Goal: Information Seeking & Learning: Check status

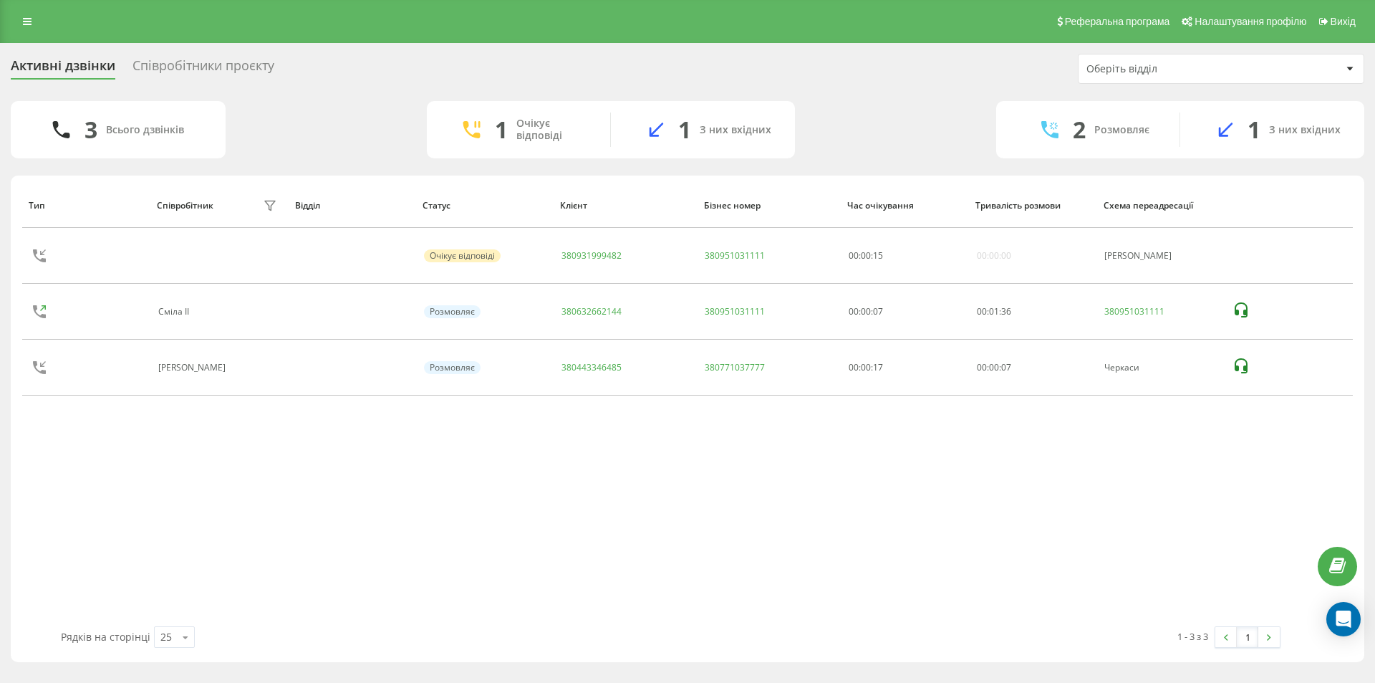
click at [693, 69] on div "Активні дзвінки Співробітники проєкту Оберіть відділ" at bounding box center [688, 69] width 1354 height 30
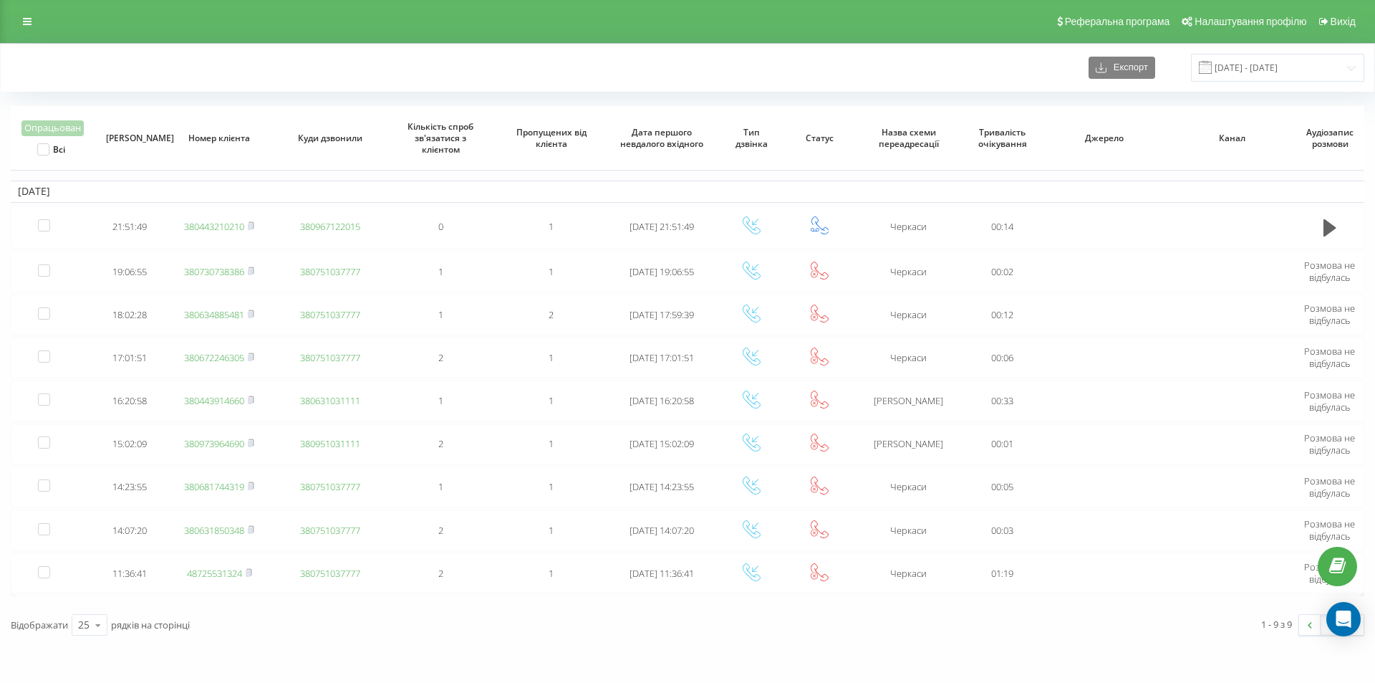
click at [1310, 45] on div "Експорт 22.09.2025 - 22.09.2025" at bounding box center [688, 68] width 1374 height 48
click at [1295, 66] on input "22.09.2025 - 22.09.2025" at bounding box center [1277, 68] width 173 height 28
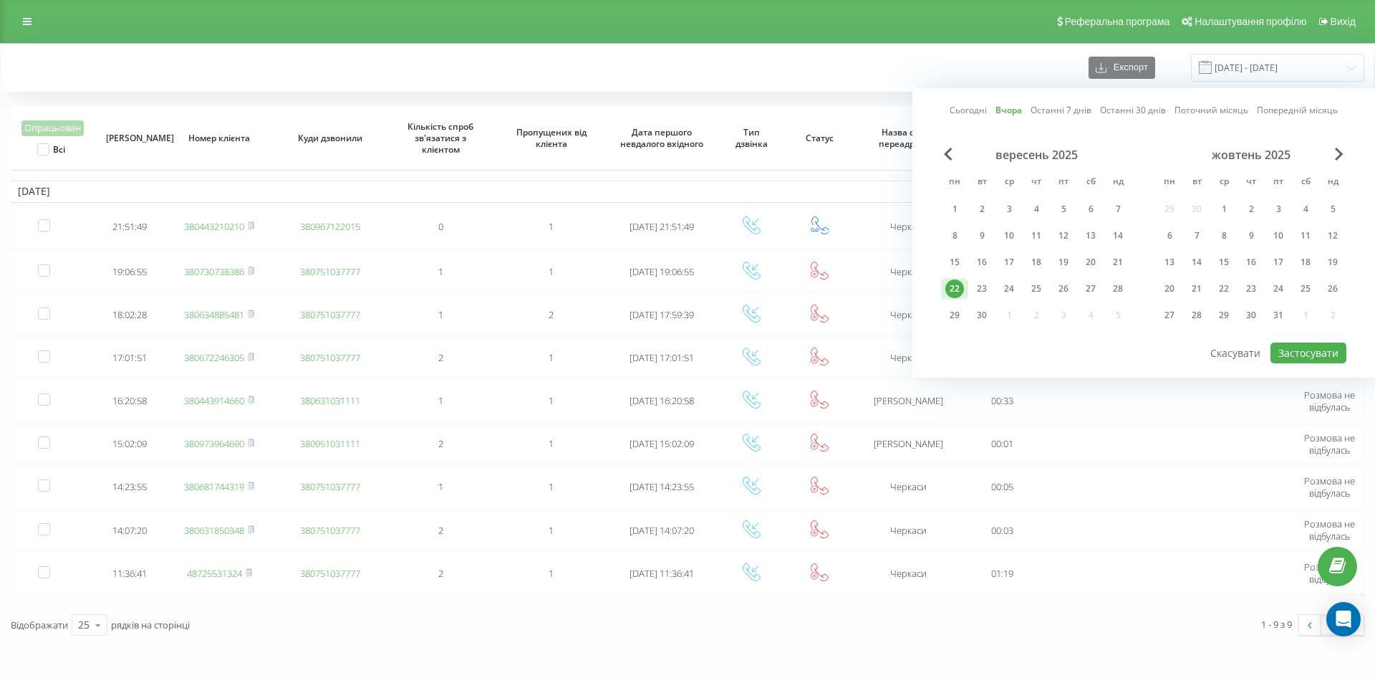
click at [969, 112] on link "Сьогодні" at bounding box center [968, 110] width 37 height 14
click at [1312, 350] on button "Застосувати" at bounding box center [1309, 352] width 76 height 21
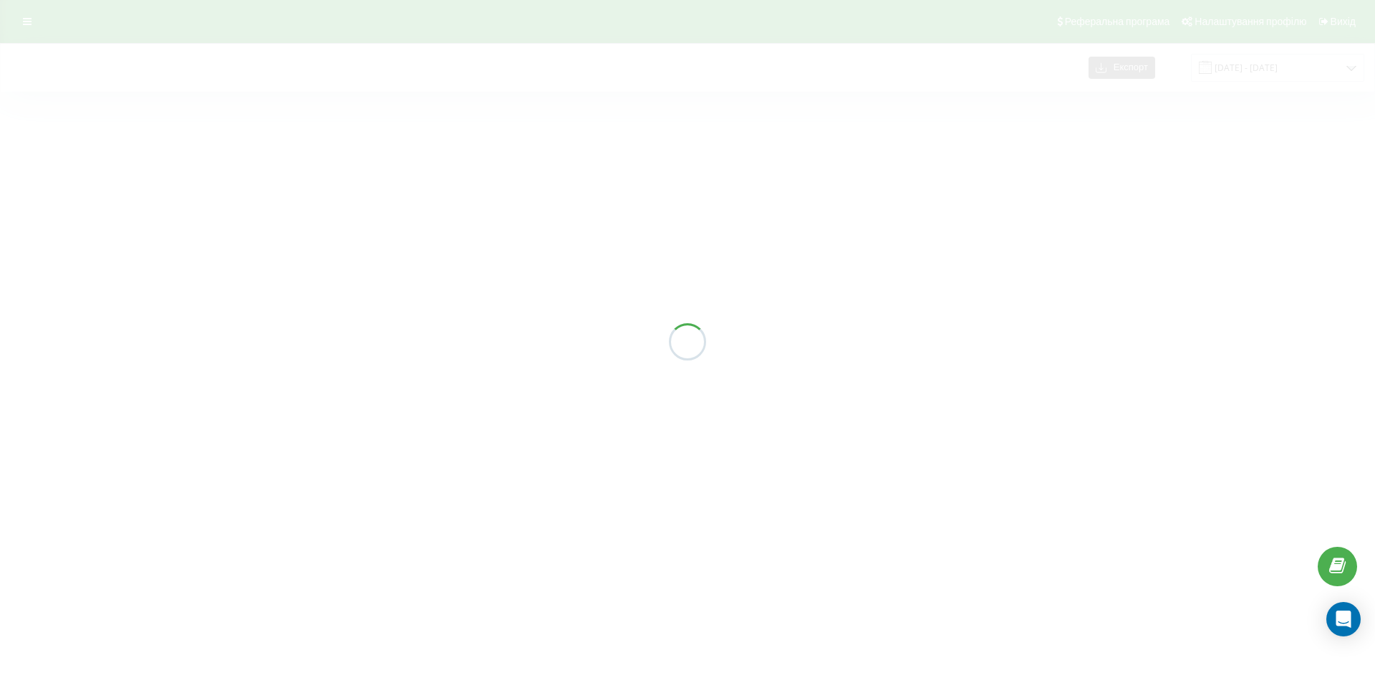
type input "[DATE] - [DATE]"
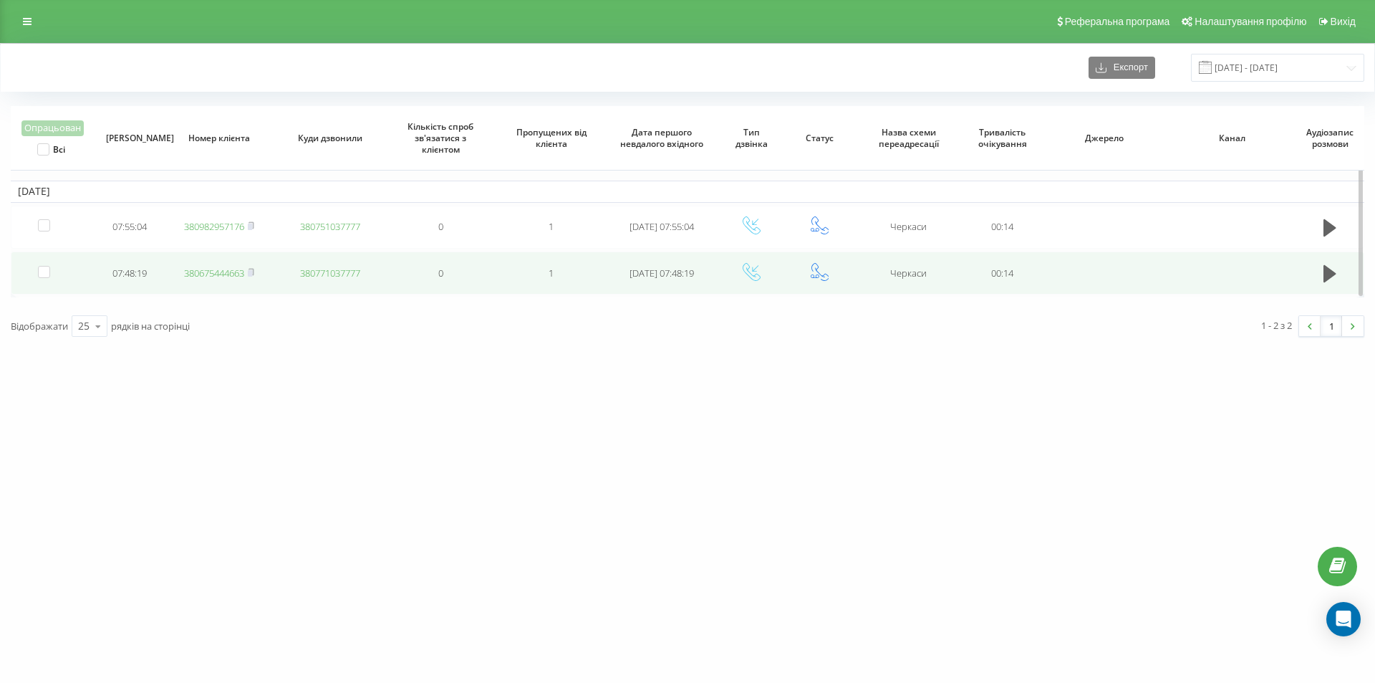
click at [222, 273] on link "380675444663" at bounding box center [214, 272] width 60 height 13
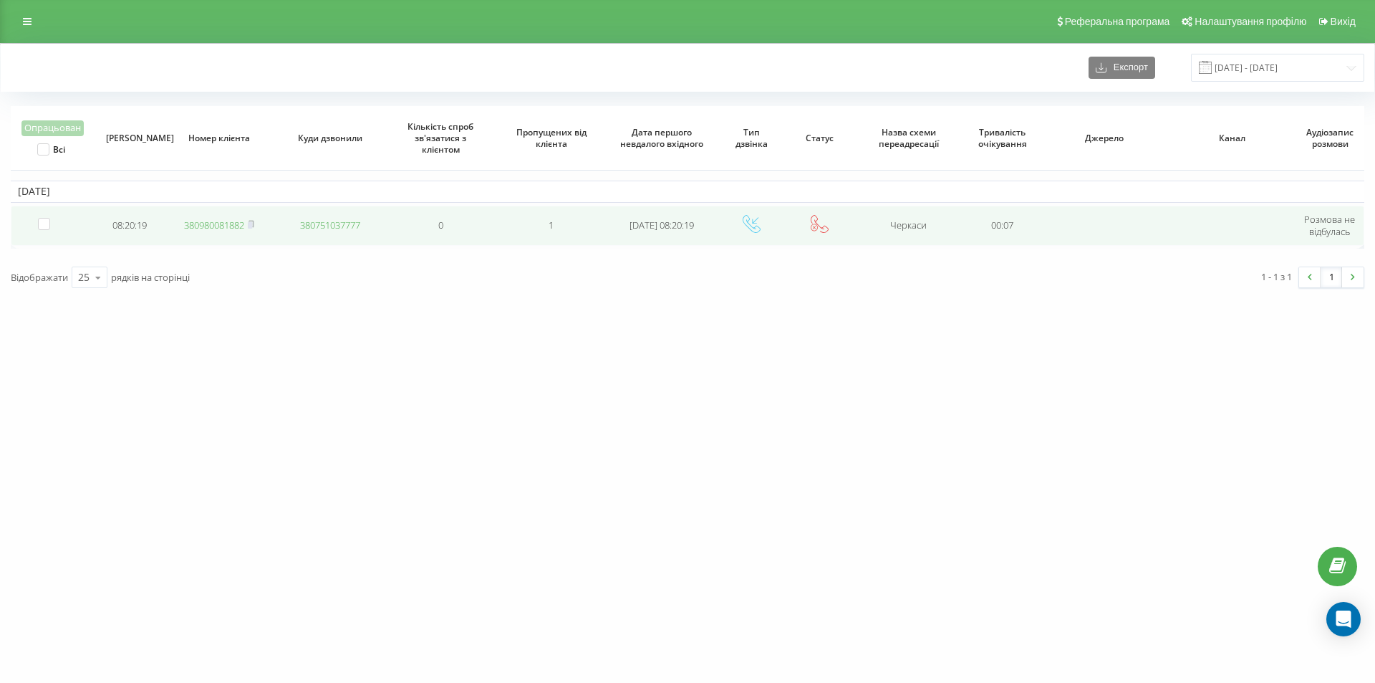
click at [196, 224] on link "380980081882" at bounding box center [214, 224] width 60 height 13
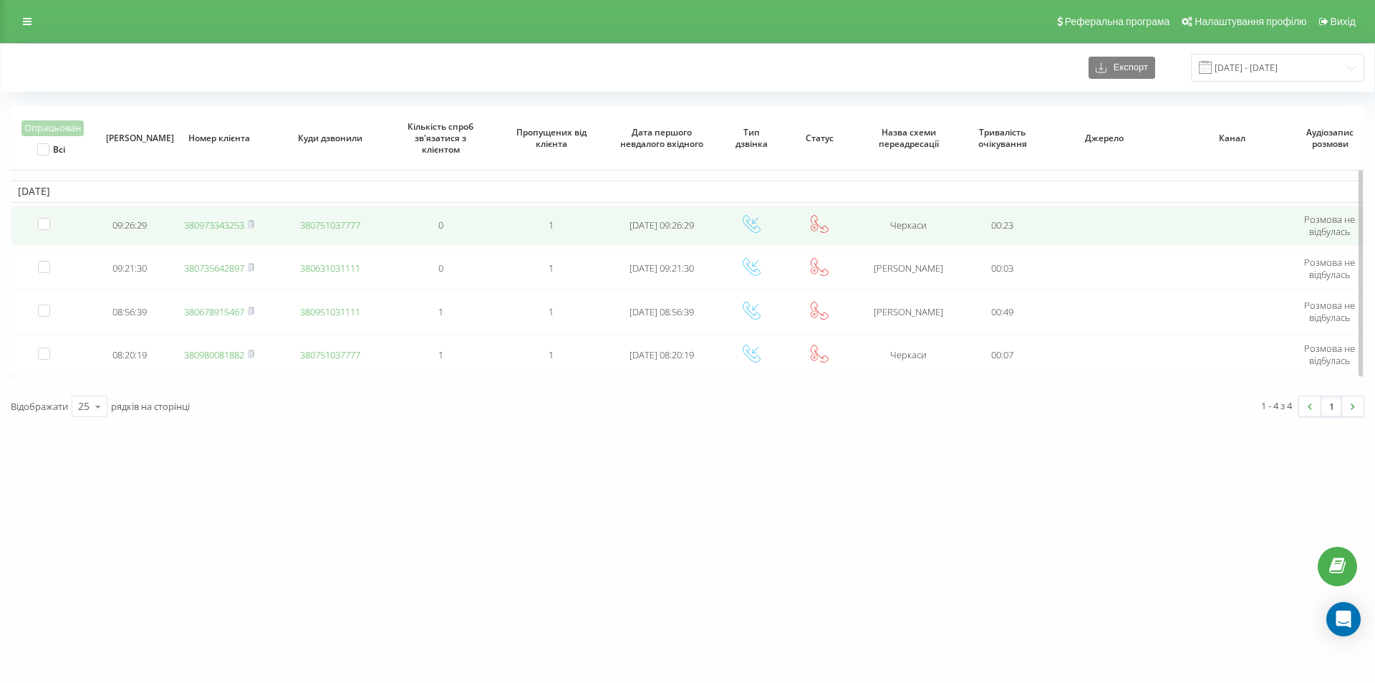
click at [229, 229] on link "380973343253" at bounding box center [214, 224] width 60 height 13
click at [213, 229] on link "380972660877" at bounding box center [214, 224] width 60 height 13
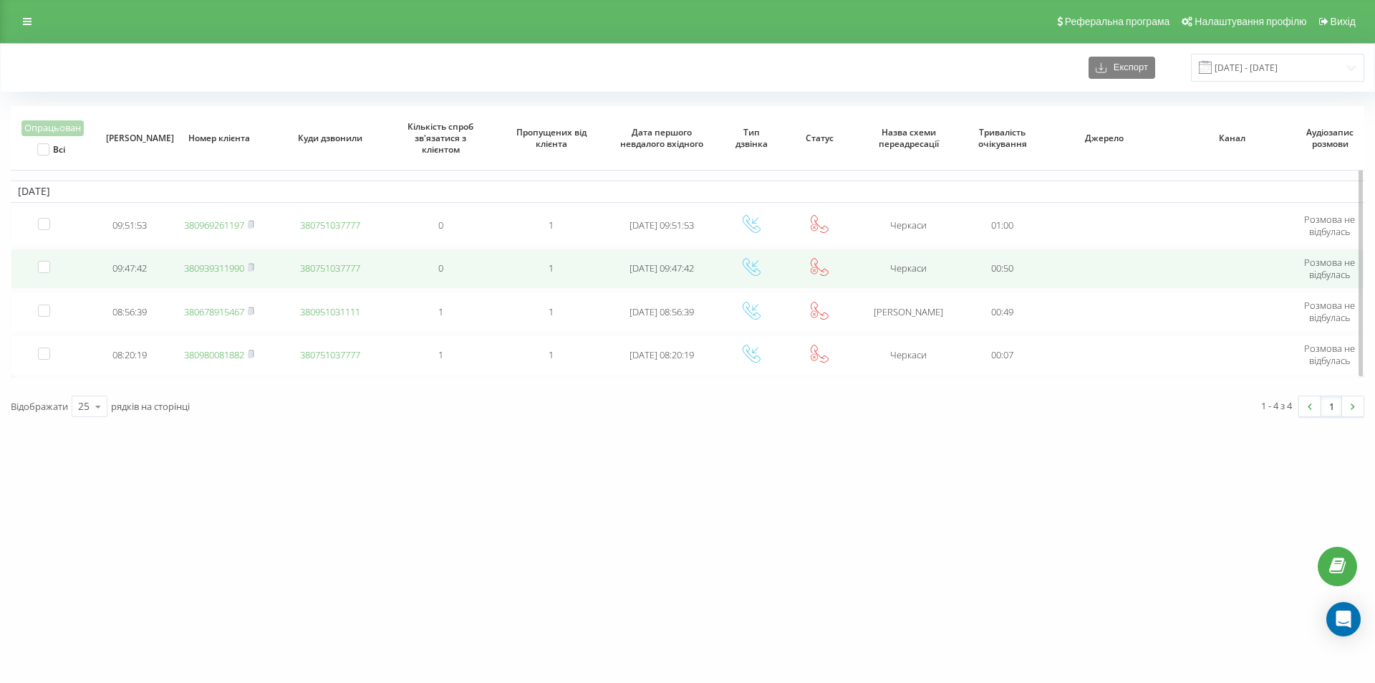
click at [217, 270] on link "380939311990" at bounding box center [214, 267] width 60 height 13
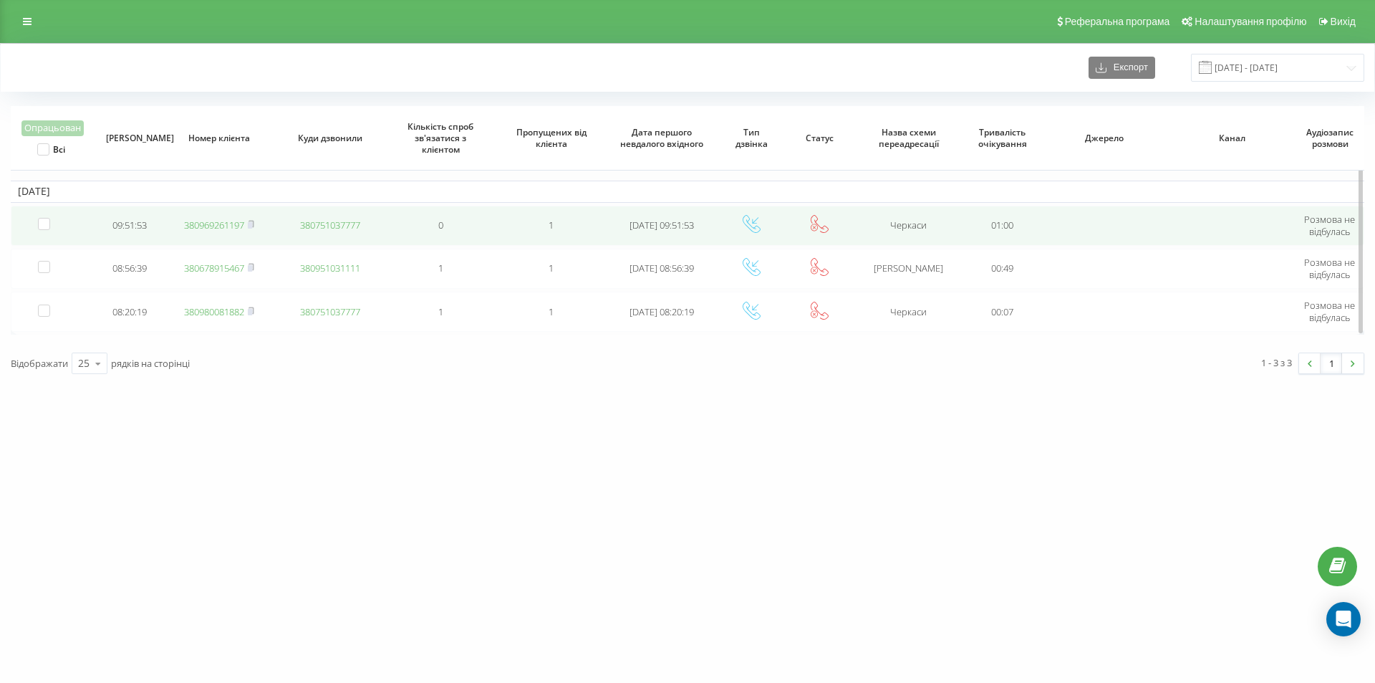
click at [235, 224] on link "380969261197" at bounding box center [214, 224] width 60 height 13
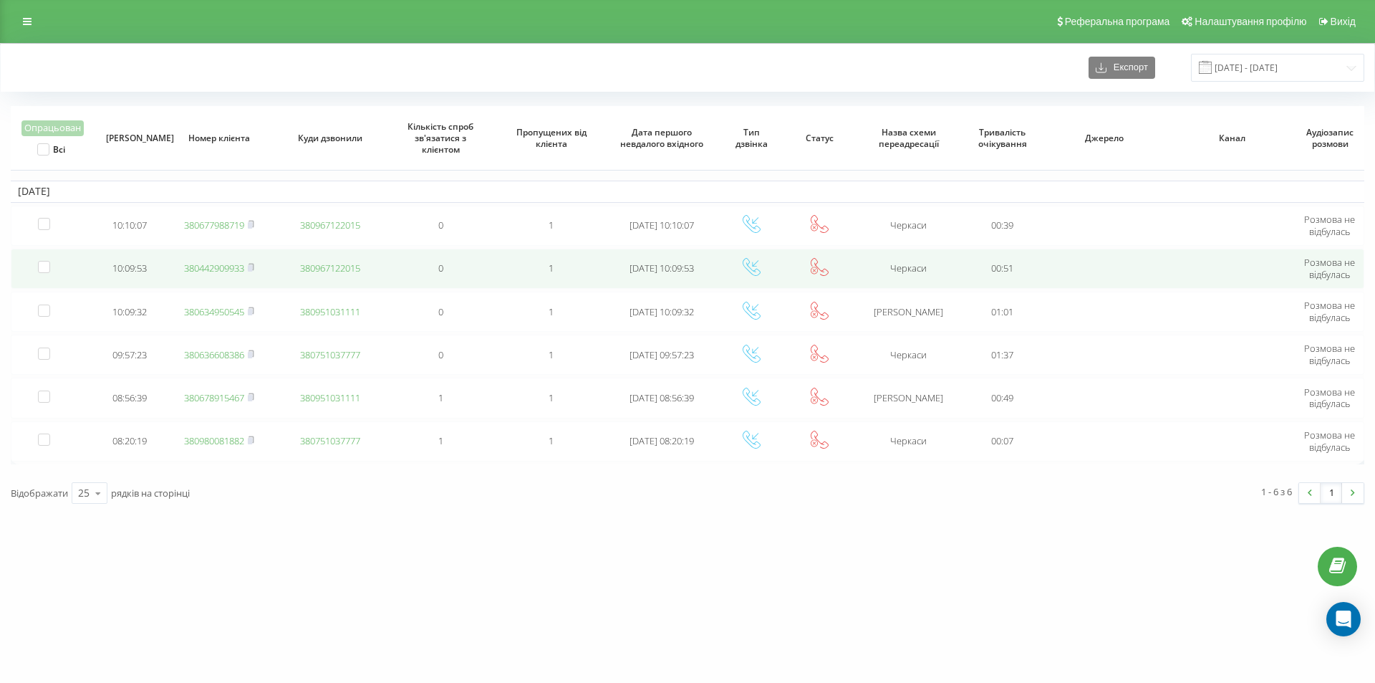
click at [221, 265] on link "380442909933" at bounding box center [214, 267] width 60 height 13
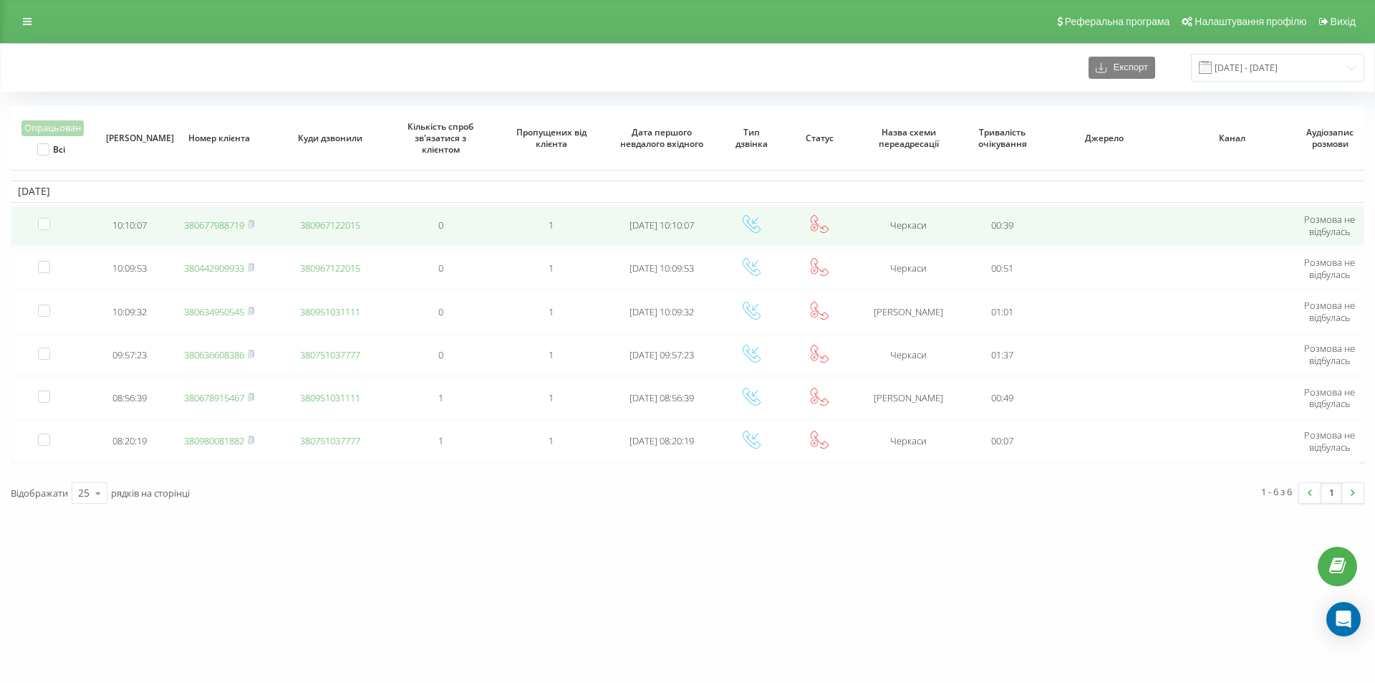
click at [226, 226] on link "380677988719" at bounding box center [214, 224] width 60 height 13
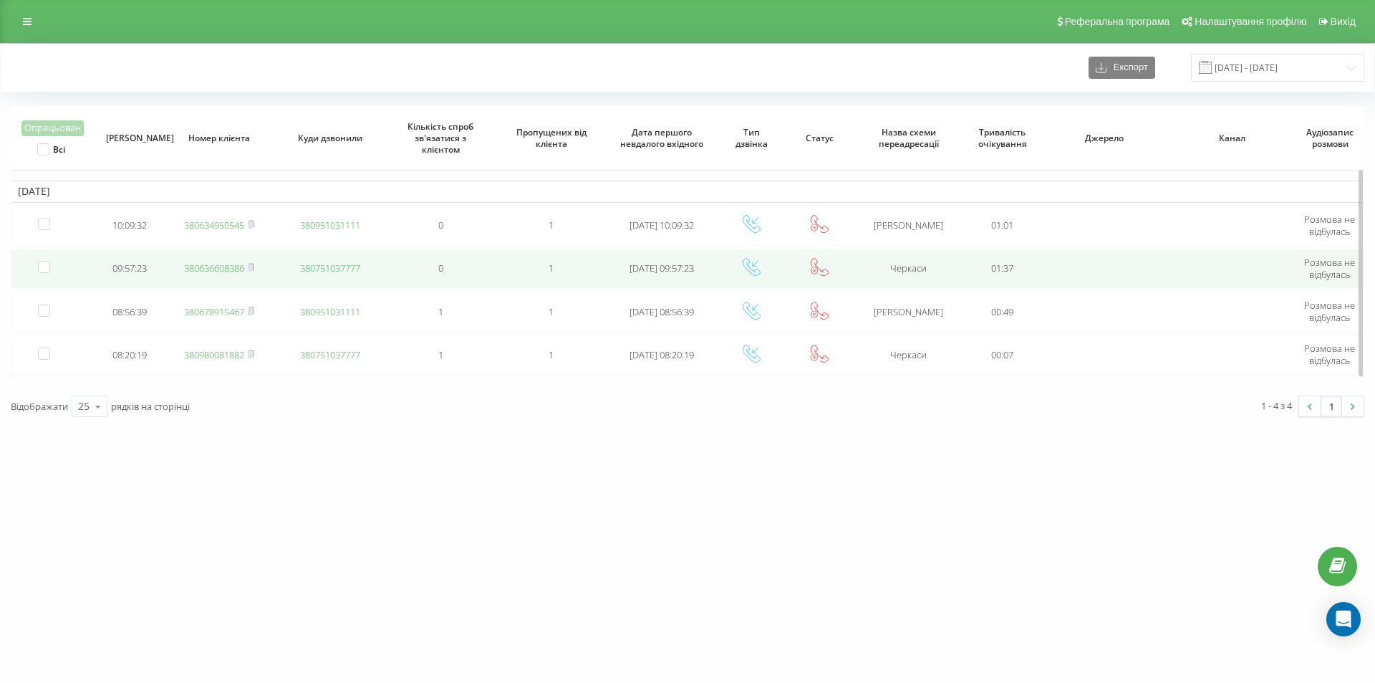
click at [235, 270] on link "380636608386" at bounding box center [214, 267] width 60 height 13
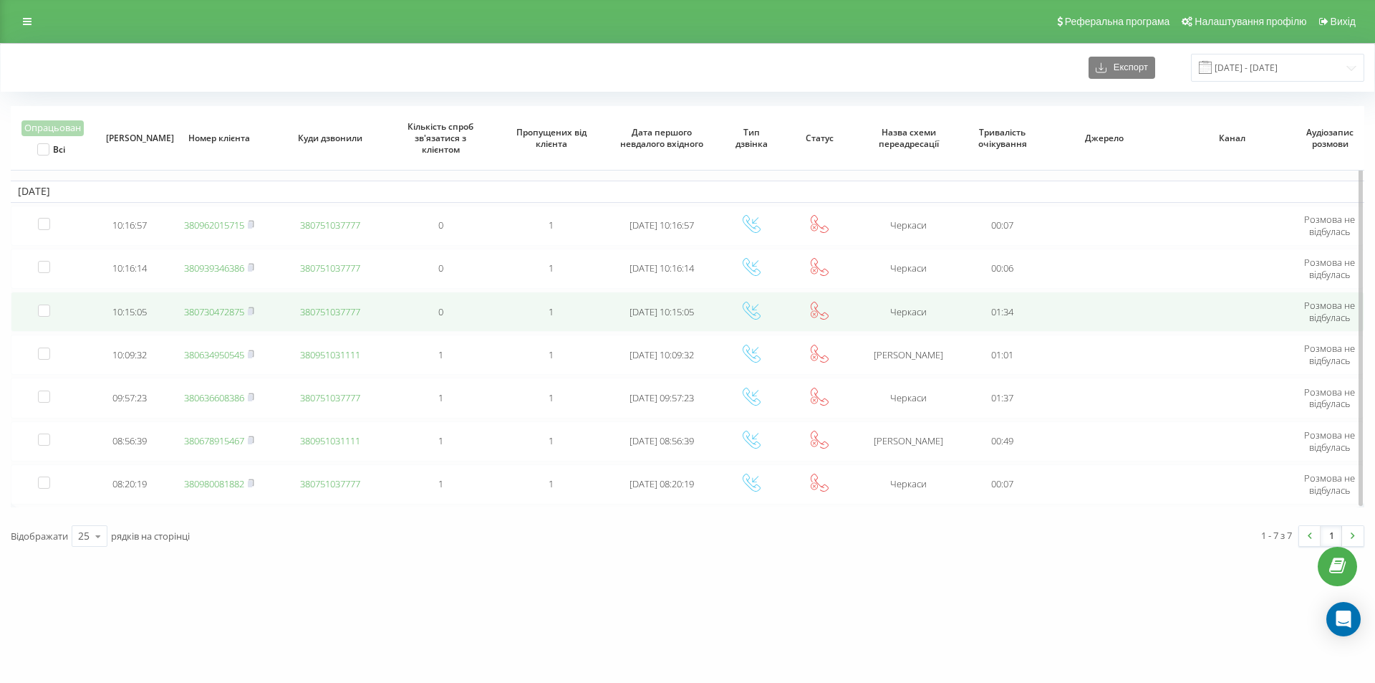
click at [236, 313] on link "380730472875" at bounding box center [214, 311] width 60 height 13
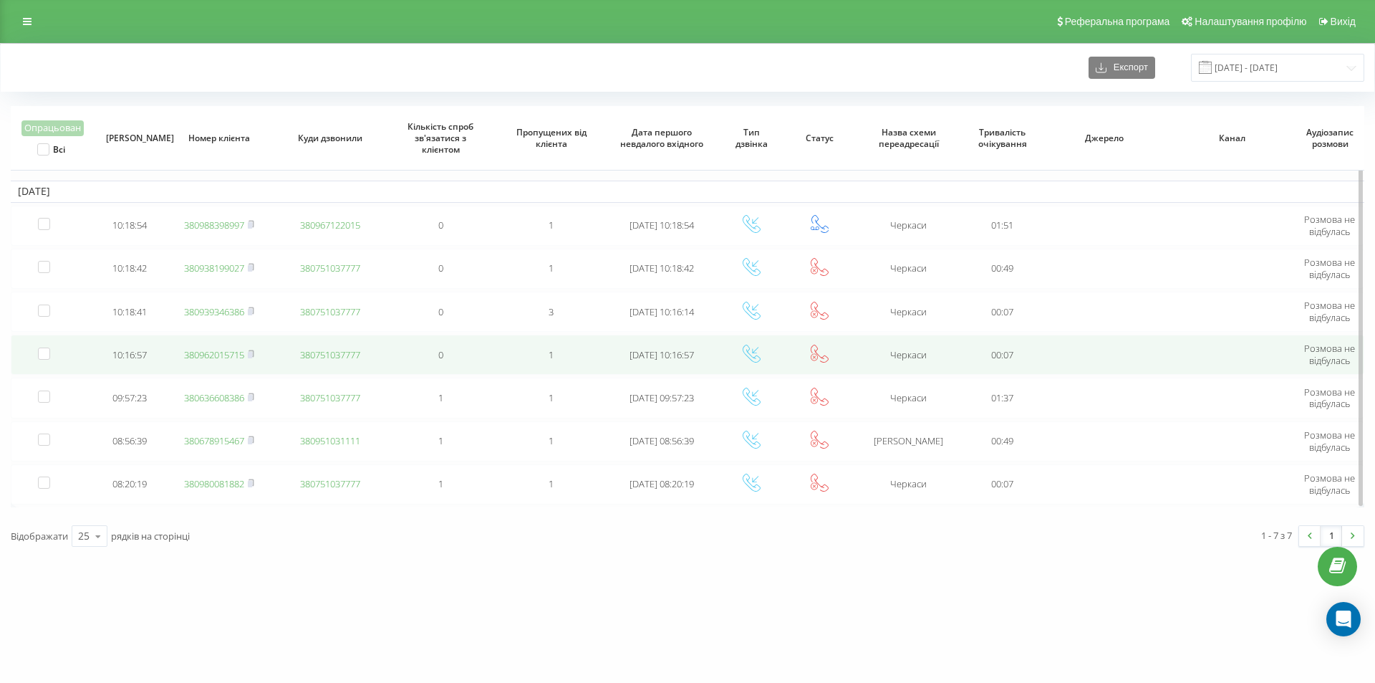
click at [231, 357] on link "380962015715" at bounding box center [214, 354] width 60 height 13
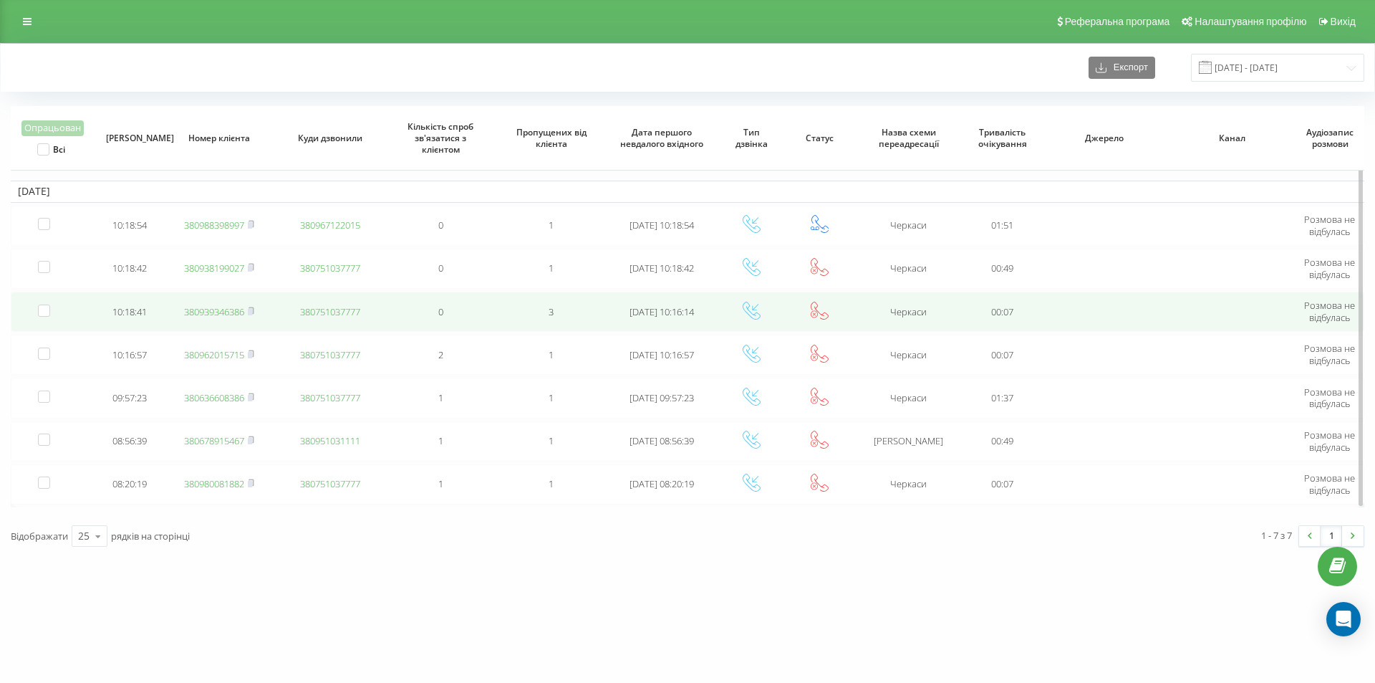
click at [219, 306] on link "380939346386" at bounding box center [214, 311] width 60 height 13
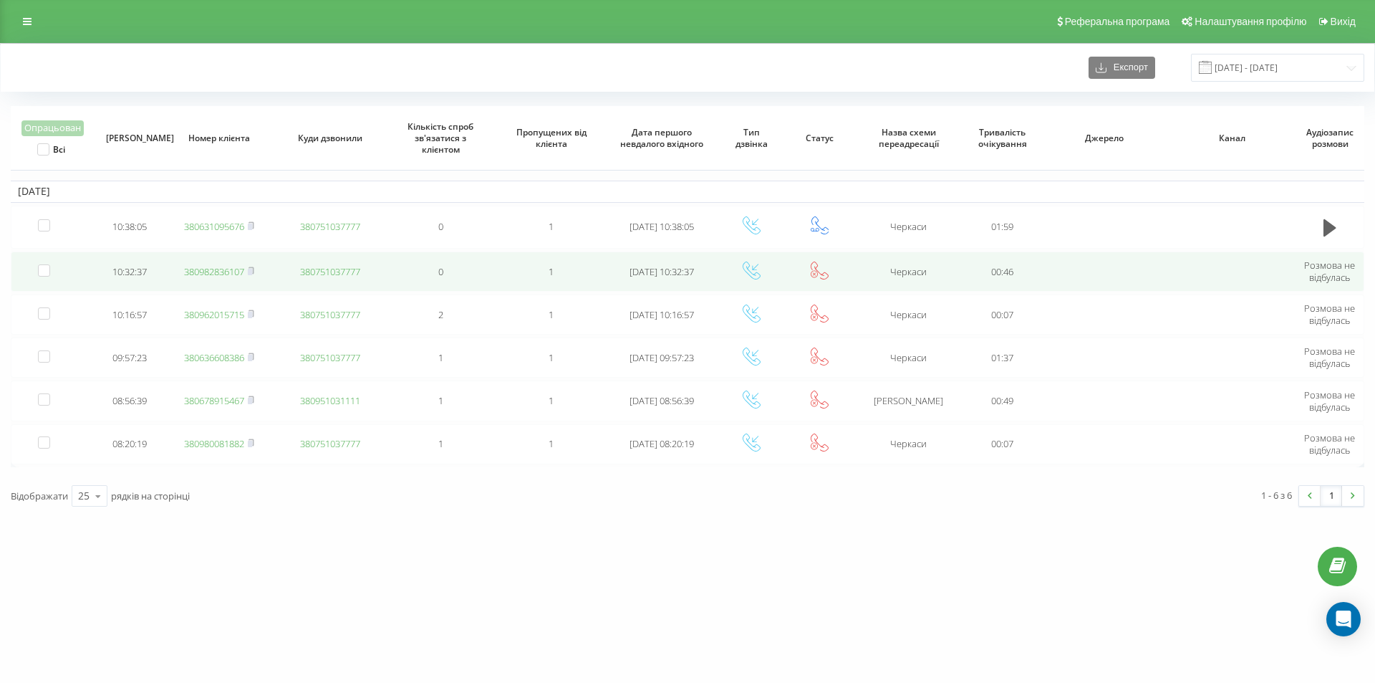
click at [218, 272] on link "380982836107" at bounding box center [214, 271] width 60 height 13
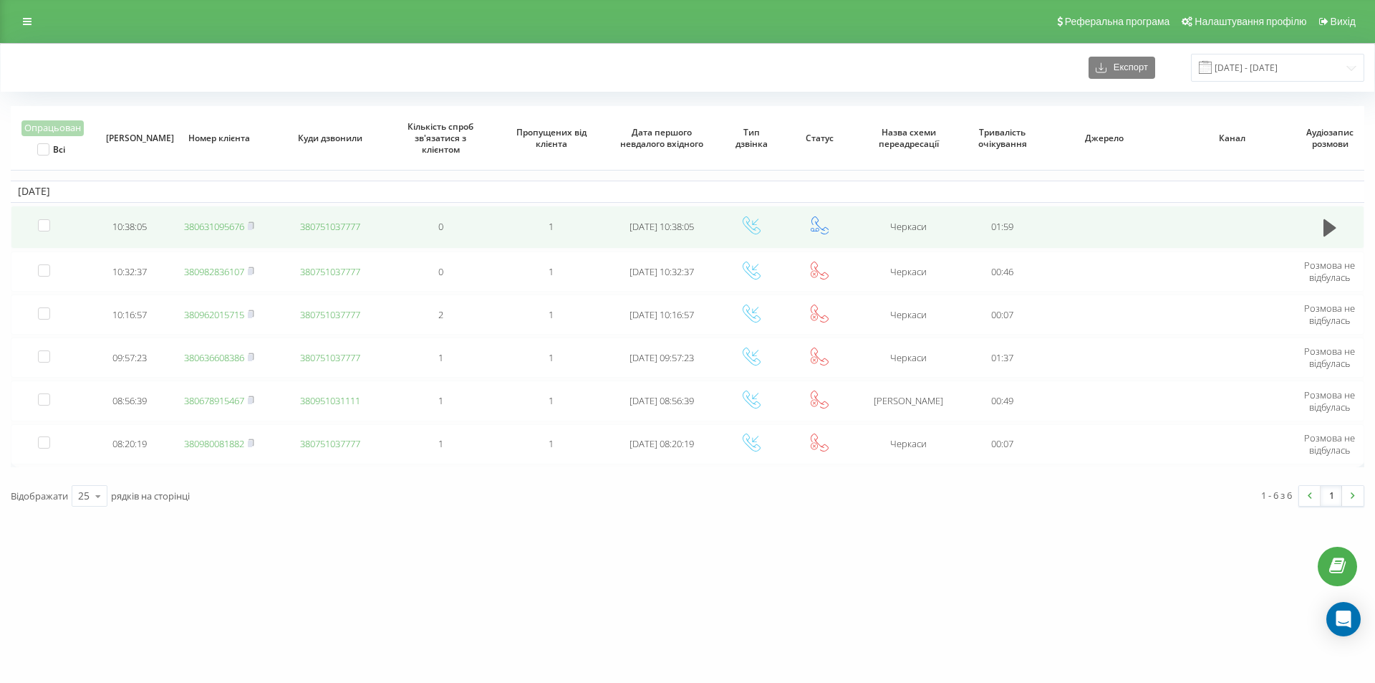
click at [233, 226] on link "380631095676" at bounding box center [214, 226] width 60 height 13
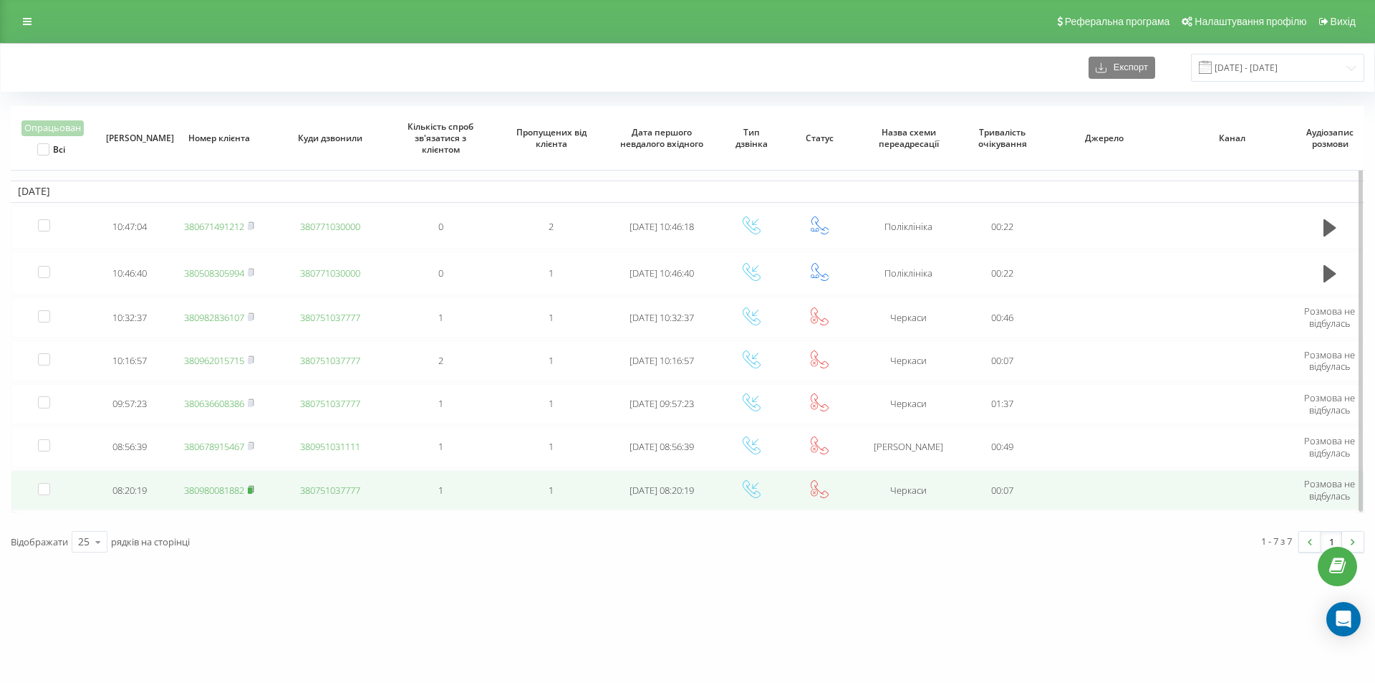
click at [252, 489] on rect at bounding box center [250, 490] width 4 height 6
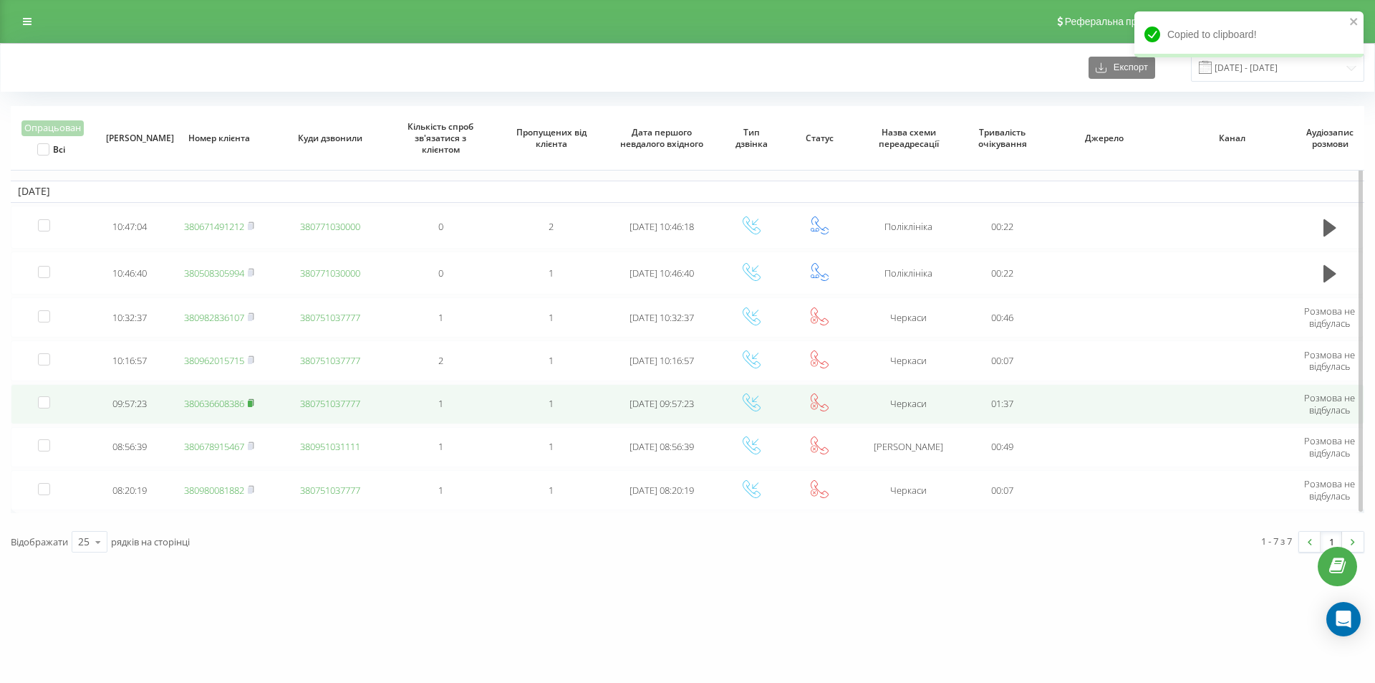
click at [252, 403] on rect at bounding box center [250, 403] width 4 height 6
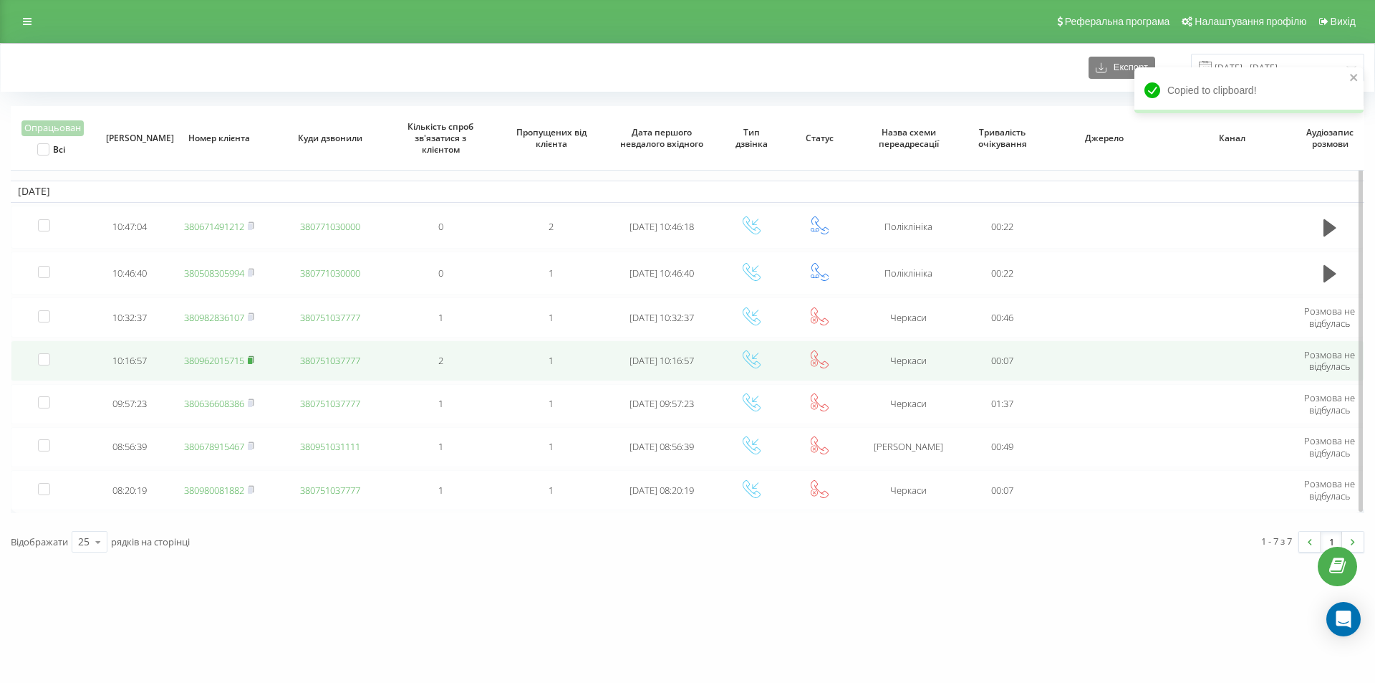
click at [254, 357] on icon at bounding box center [251, 359] width 5 height 6
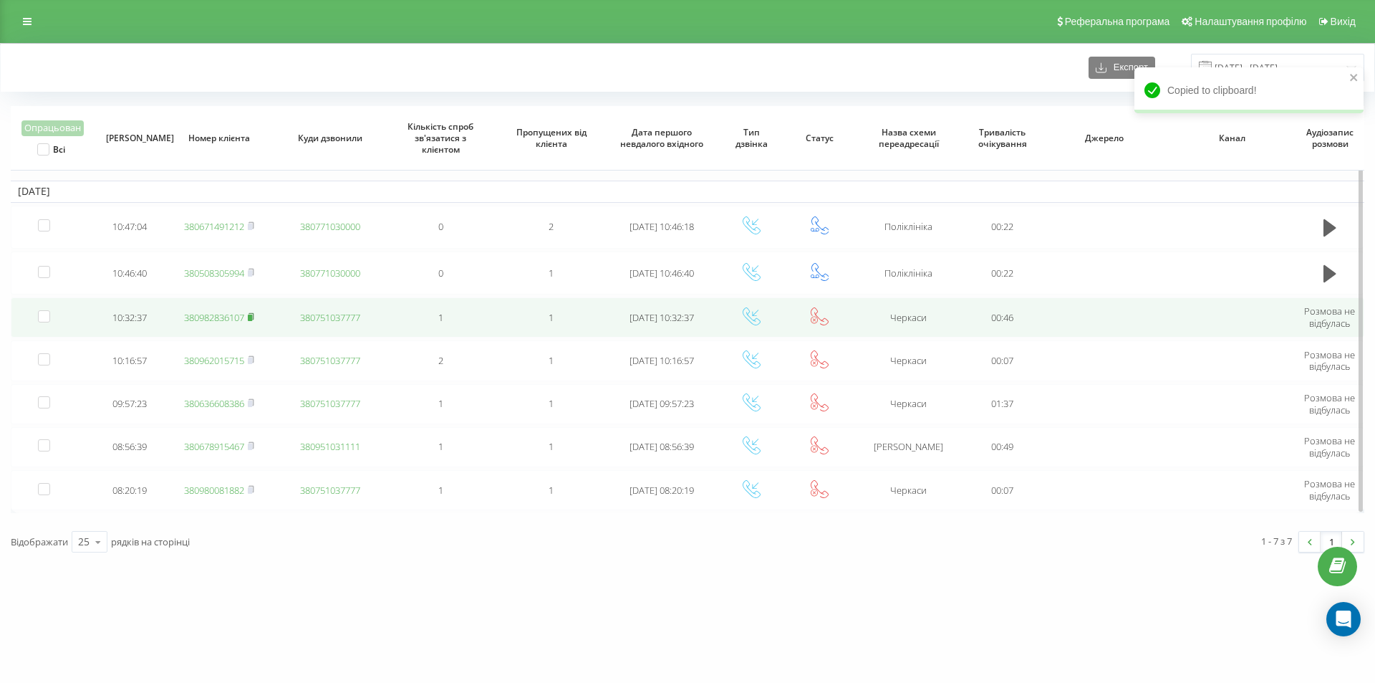
click at [252, 315] on rect at bounding box center [250, 317] width 4 height 6
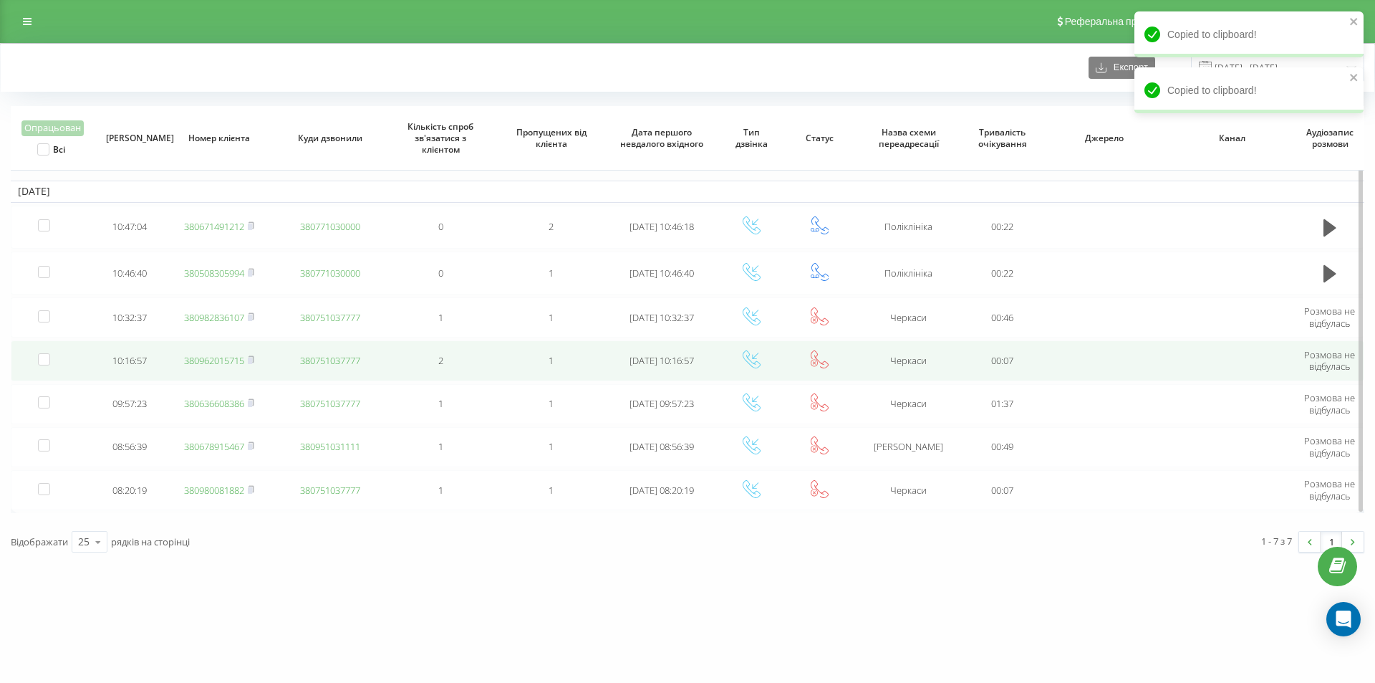
click at [228, 359] on link "380962015715" at bounding box center [214, 360] width 60 height 13
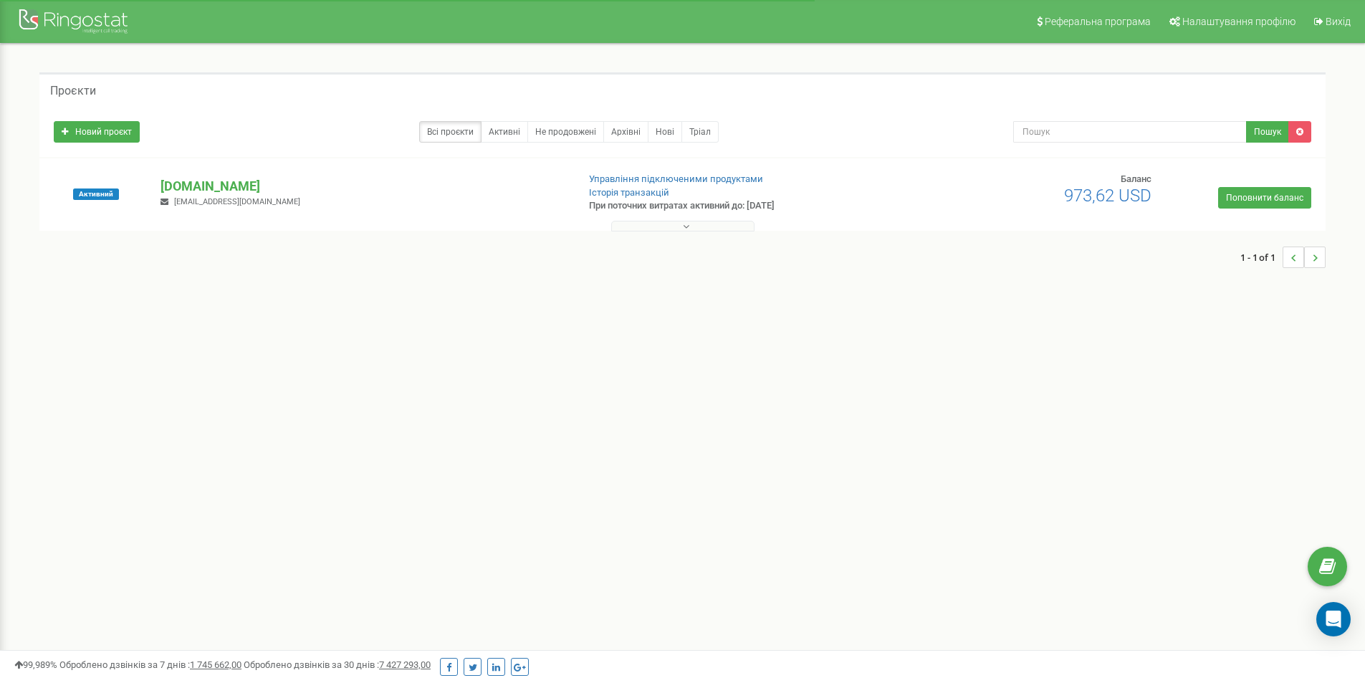
click at [219, 189] on p "[DOMAIN_NAME]" at bounding box center [362, 186] width 405 height 19
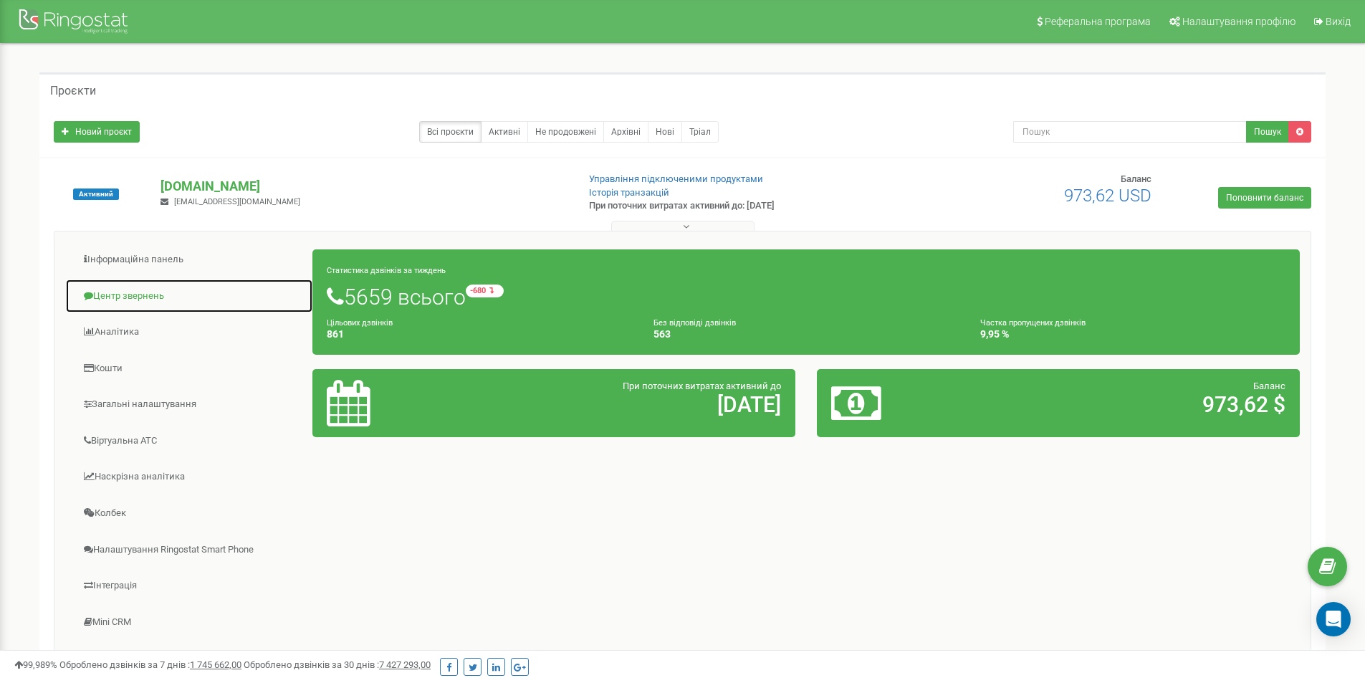
click at [153, 295] on link "Центр звернень" at bounding box center [189, 296] width 248 height 35
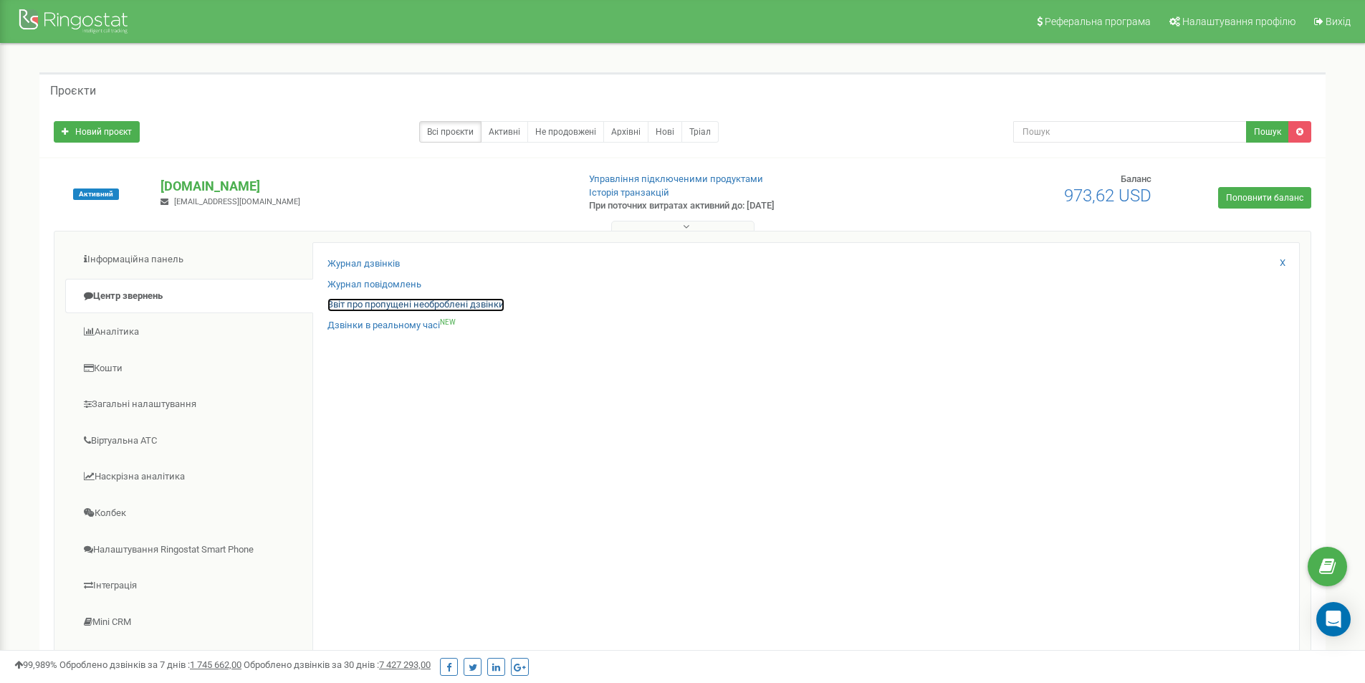
click at [364, 300] on link "Звіт про пропущені необроблені дзвінки" at bounding box center [415, 305] width 177 height 14
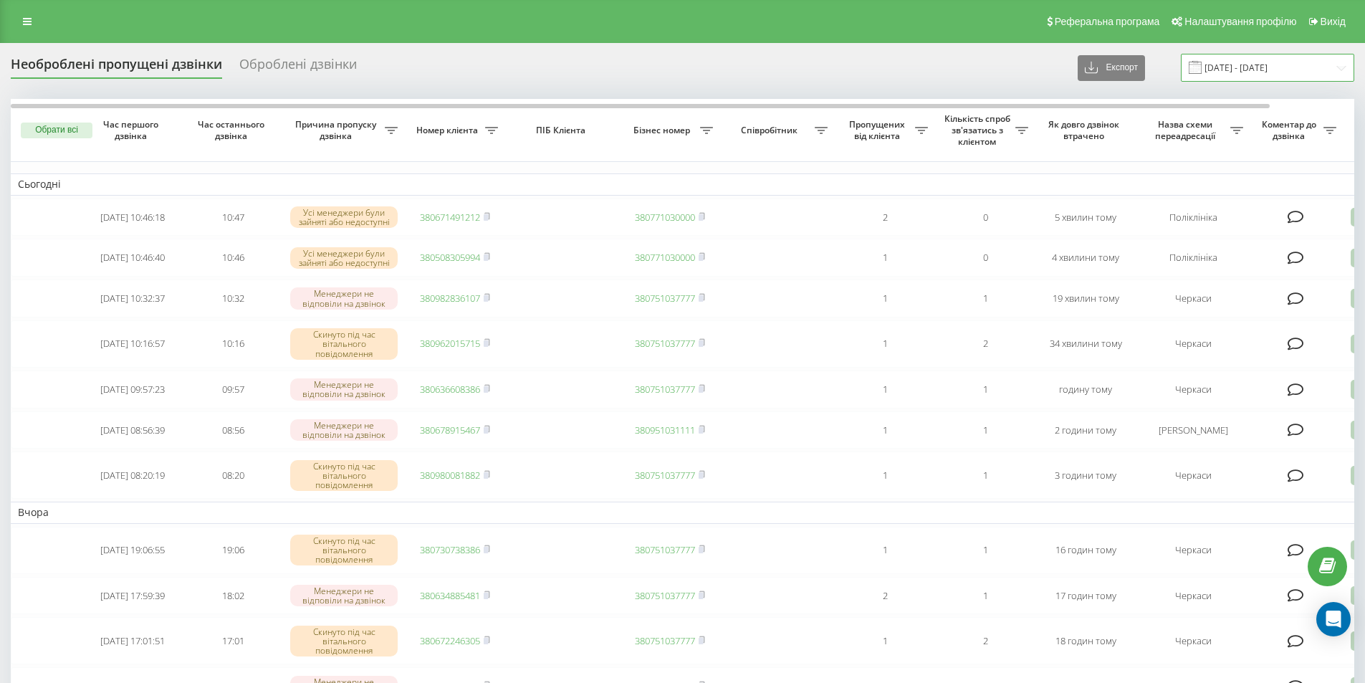
click at [1247, 59] on input "[DATE] - [DATE]" at bounding box center [1267, 68] width 173 height 28
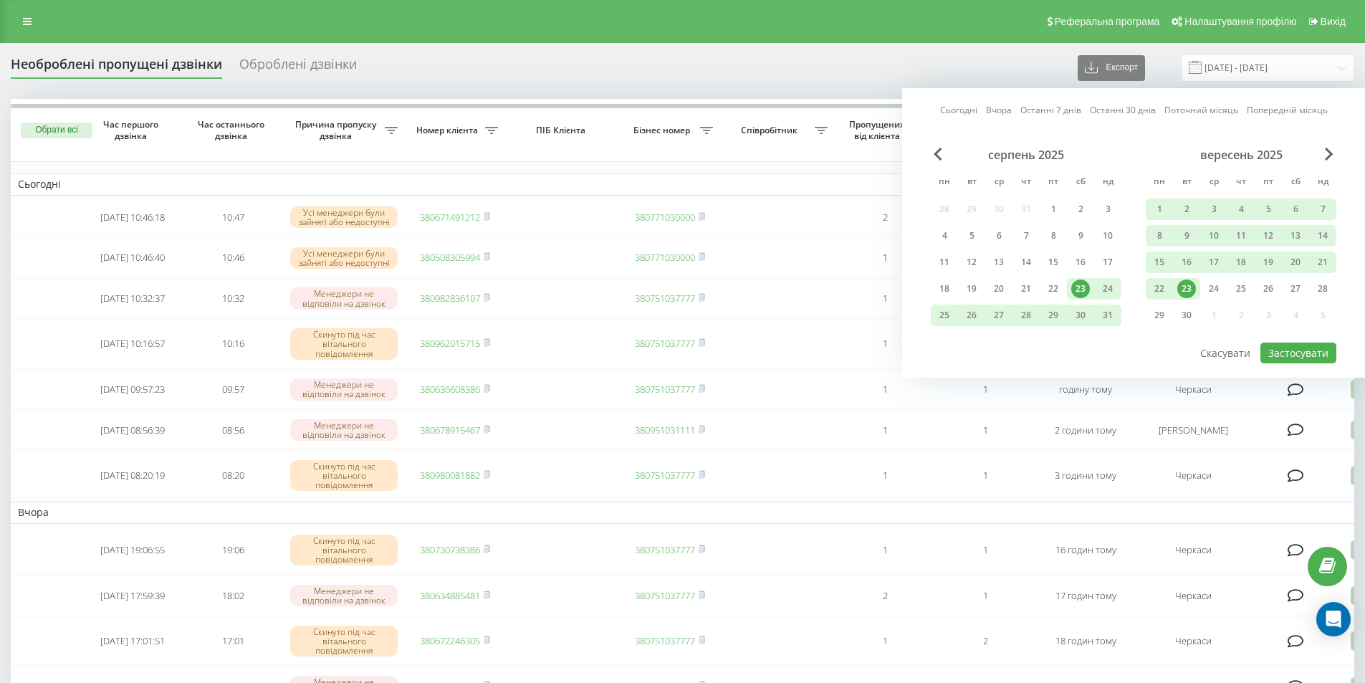
click at [954, 104] on div "Сьогодні Вчора Останні 7 днів Останні 30 днів Поточний місяць Попередній місяць…" at bounding box center [1133, 232] width 463 height 289
click at [956, 113] on link "Сьогодні" at bounding box center [958, 110] width 37 height 14
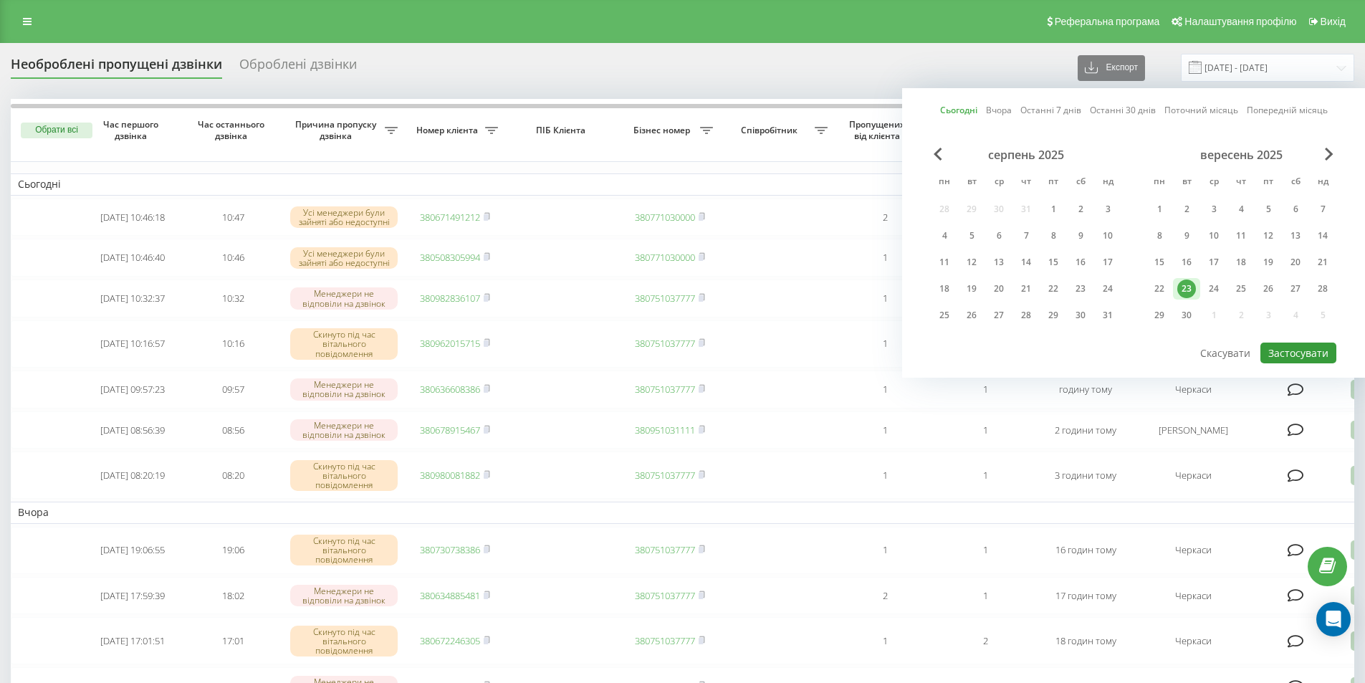
click at [1278, 345] on button "Застосувати" at bounding box center [1298, 352] width 76 height 21
type input "[DATE] - [DATE]"
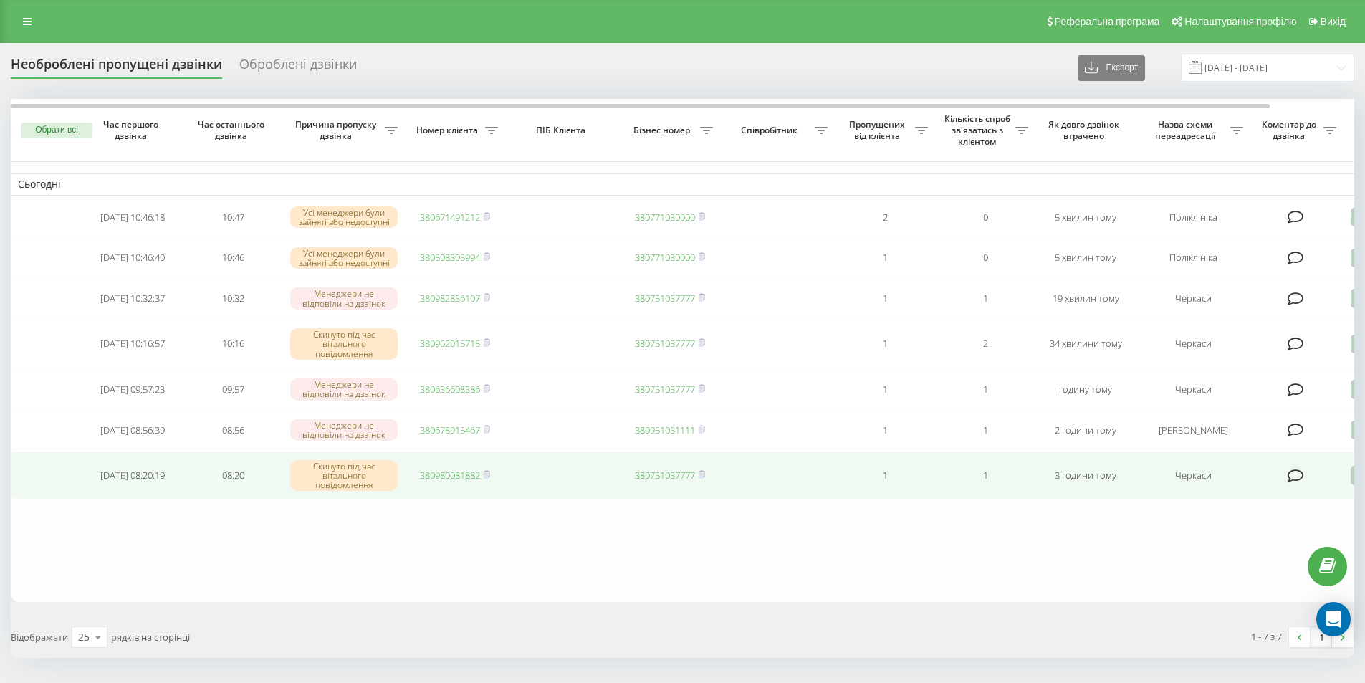
click at [1350, 485] on icon at bounding box center [1358, 475] width 17 height 19
click at [1282, 525] on div "Зв'язався з клієнтом за допомогою іншого каналу" at bounding box center [1298, 524] width 268 height 26
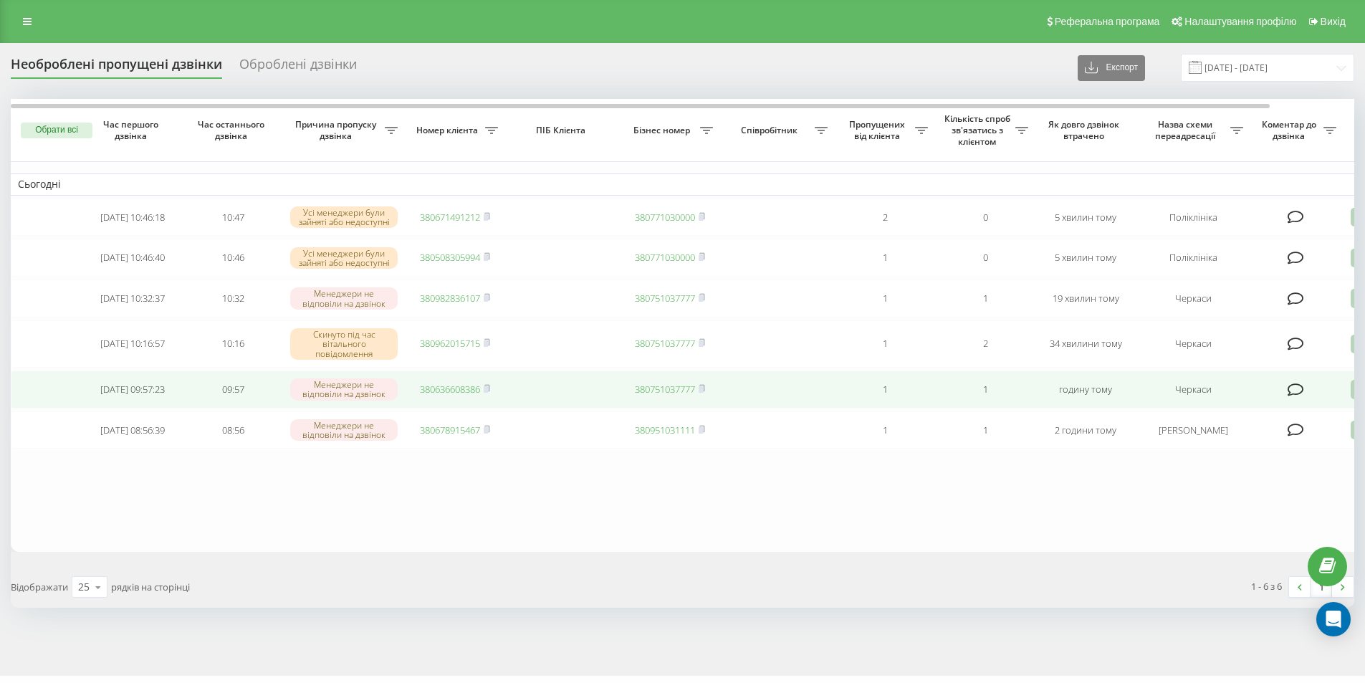
click at [1351, 399] on icon at bounding box center [1358, 389] width 17 height 19
click at [1268, 442] on span "Зв'язався з клієнтом за допомогою іншого каналу" at bounding box center [1298, 438] width 245 height 14
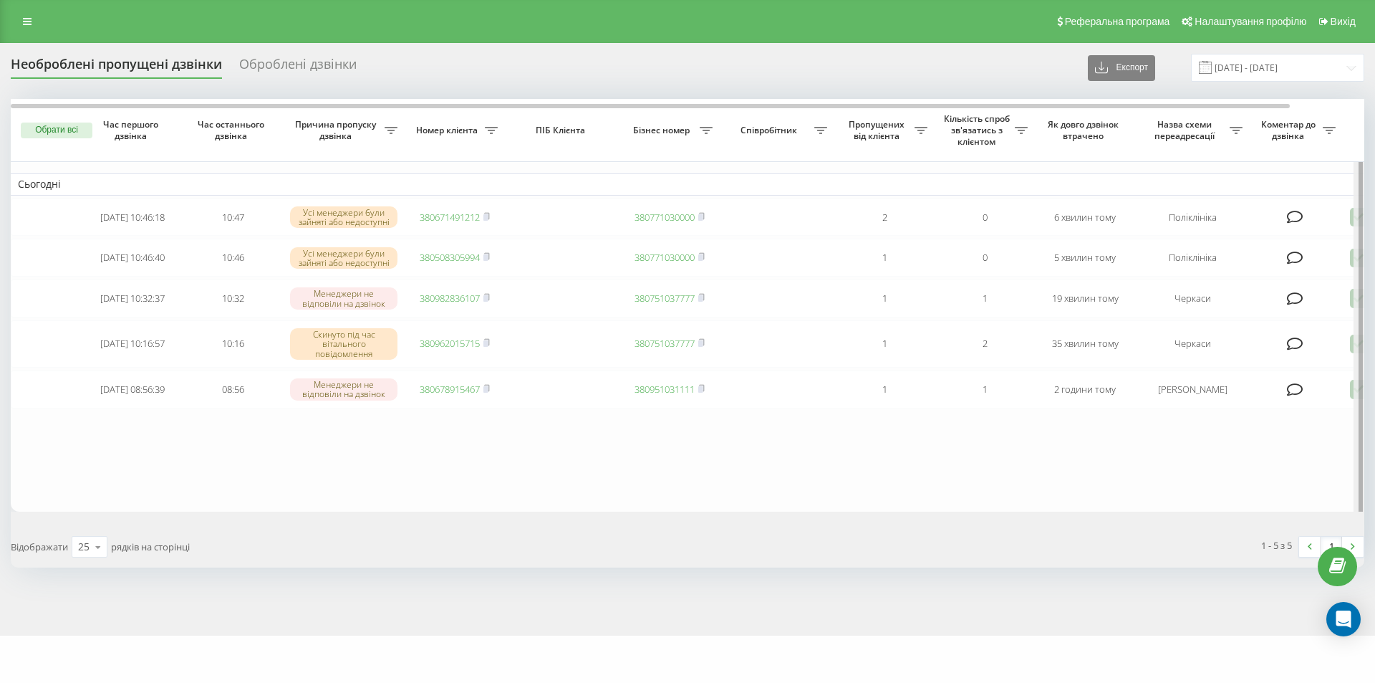
click at [1355, 307] on div at bounding box center [1359, 309] width 11 height 421
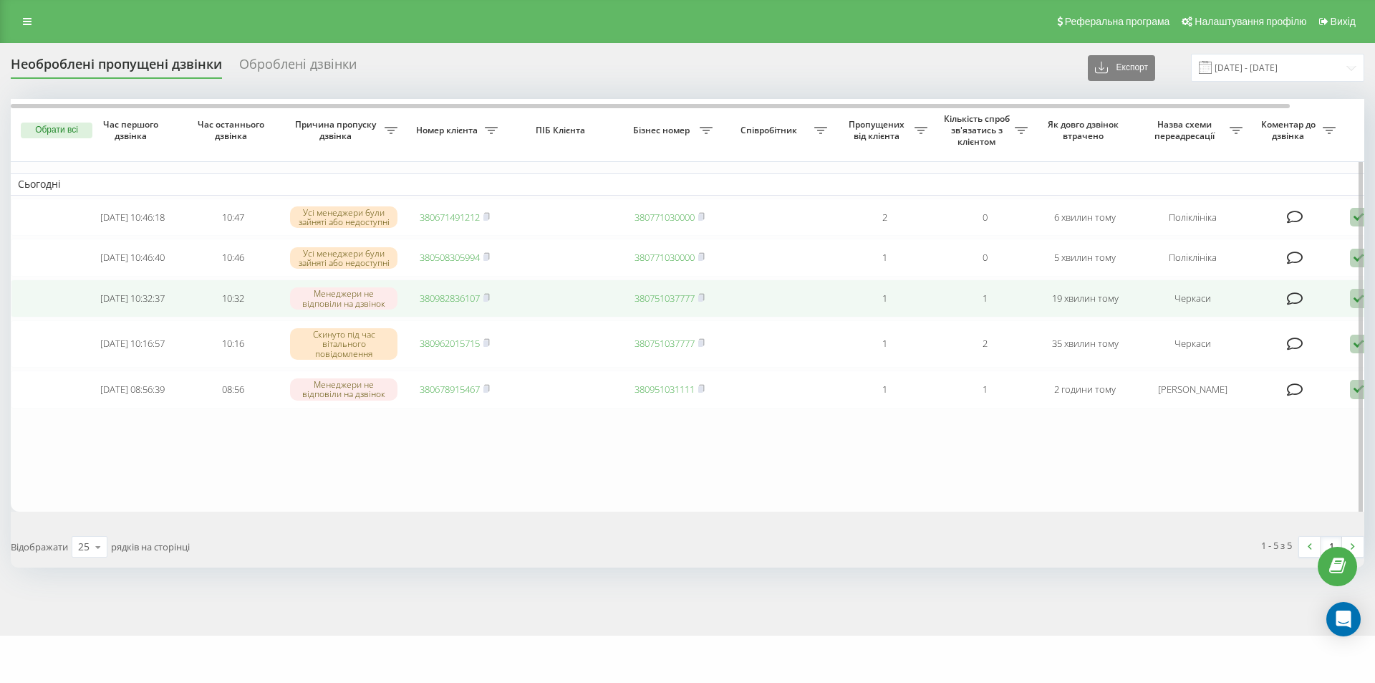
click at [1353, 308] on icon at bounding box center [1358, 298] width 17 height 19
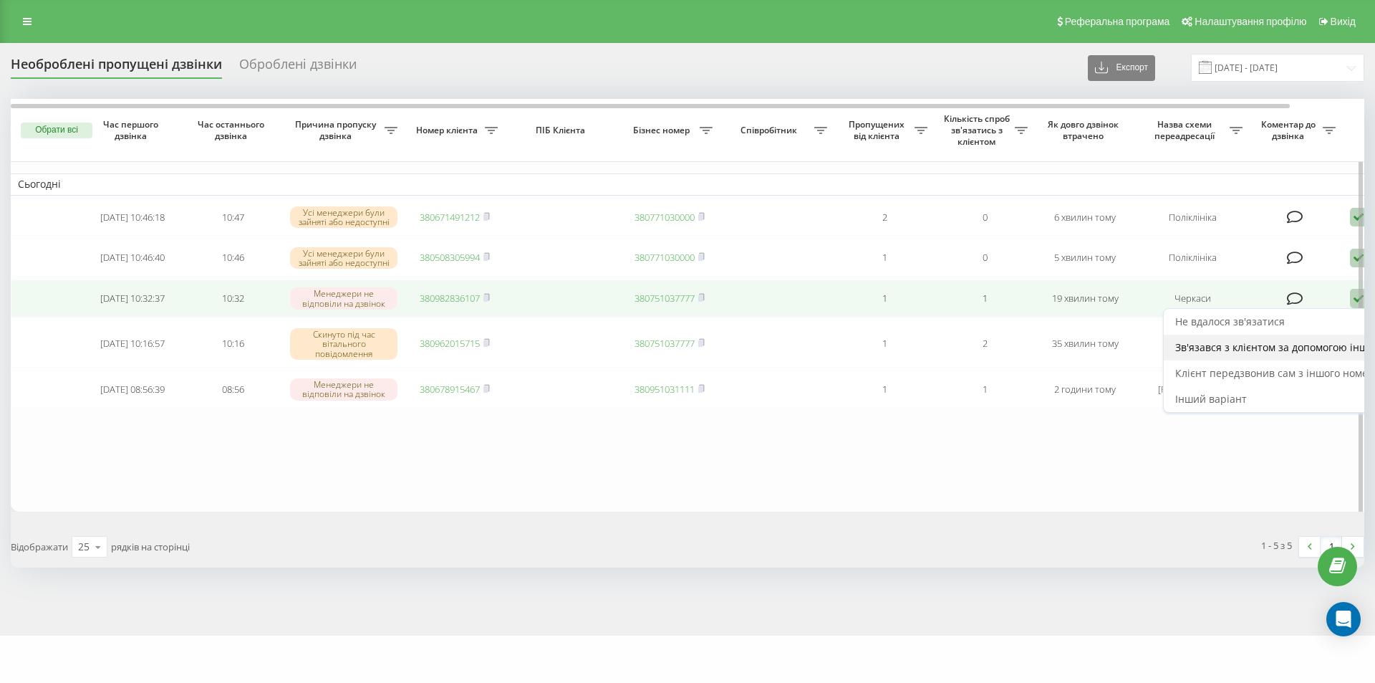
click at [1310, 348] on span "Зв'язався з клієнтом за допомогою іншого каналу" at bounding box center [1298, 347] width 245 height 14
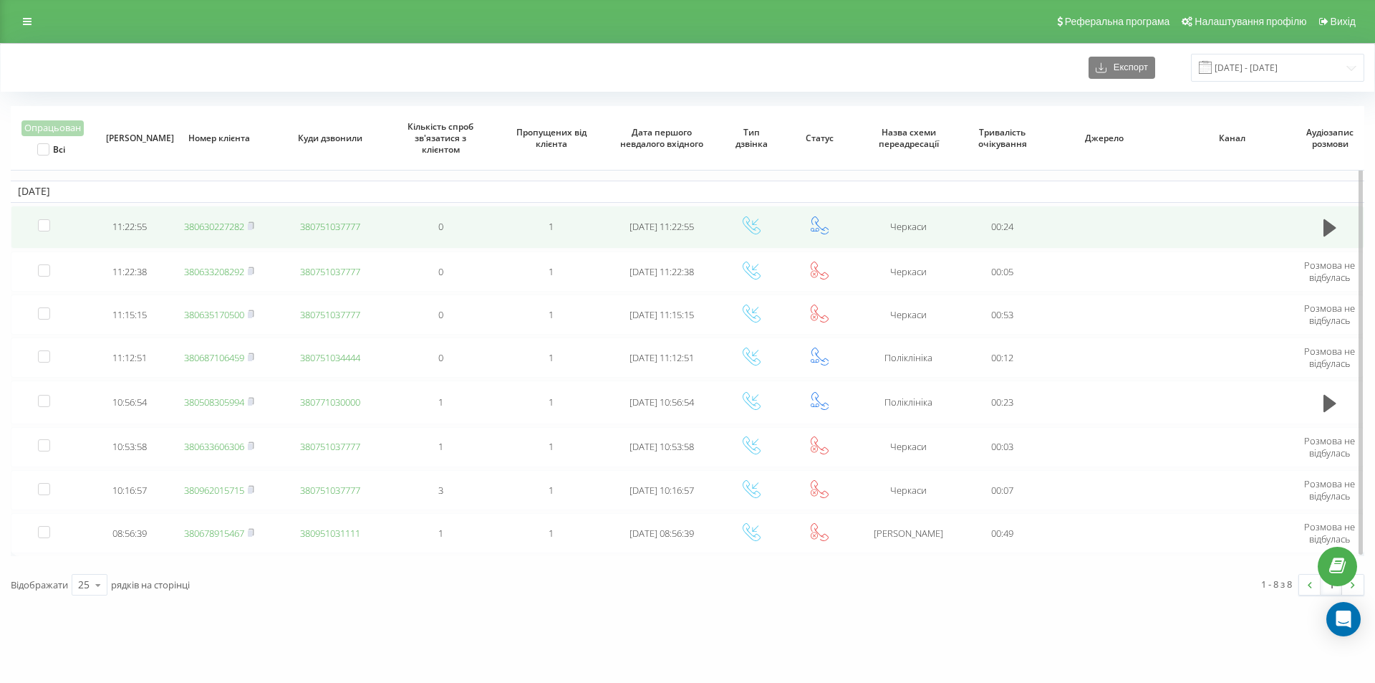
click at [229, 224] on link "380630227282" at bounding box center [214, 226] width 60 height 13
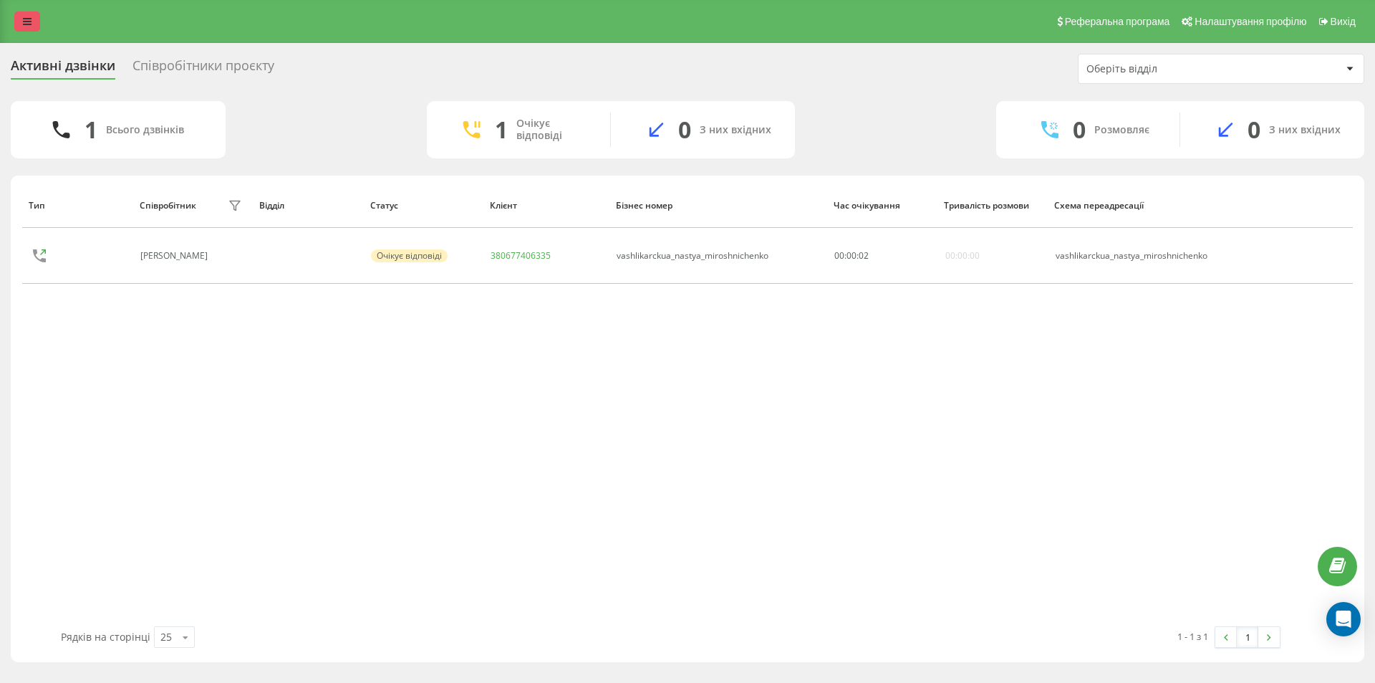
click at [26, 22] on icon at bounding box center [27, 21] width 9 height 10
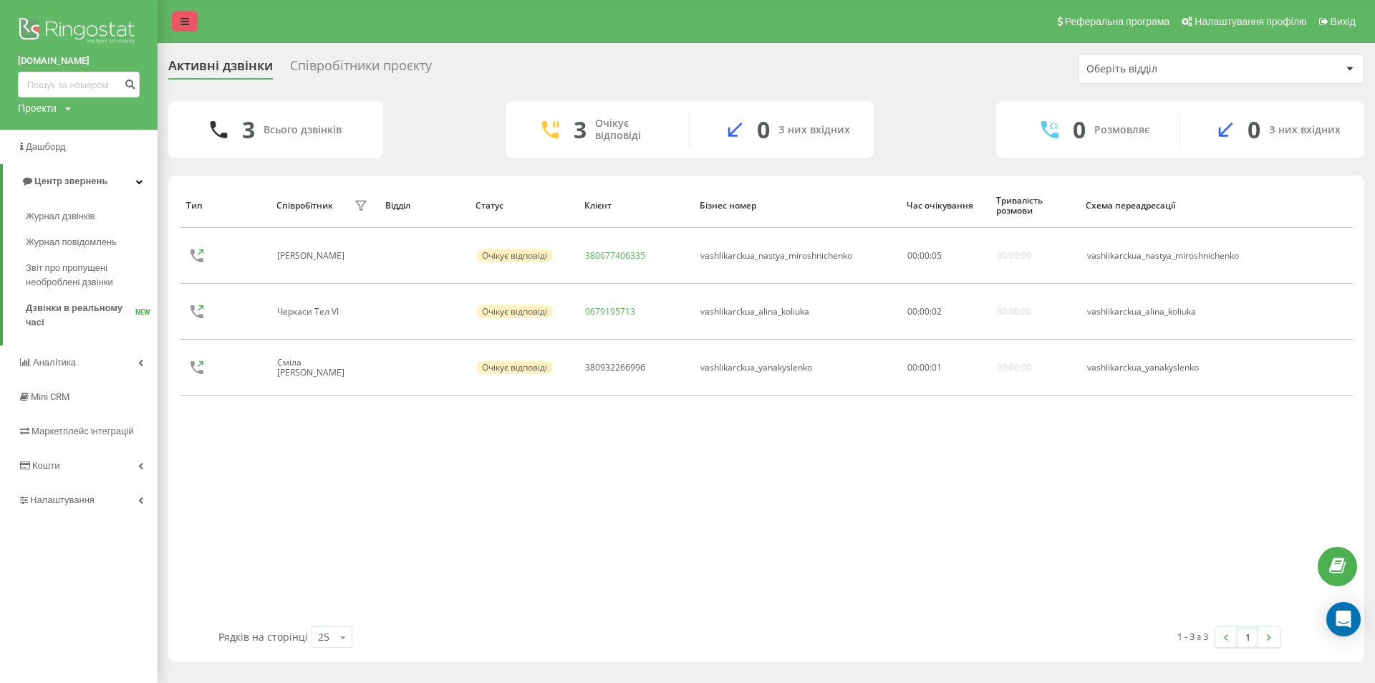
click at [191, 18] on link at bounding box center [185, 21] width 26 height 20
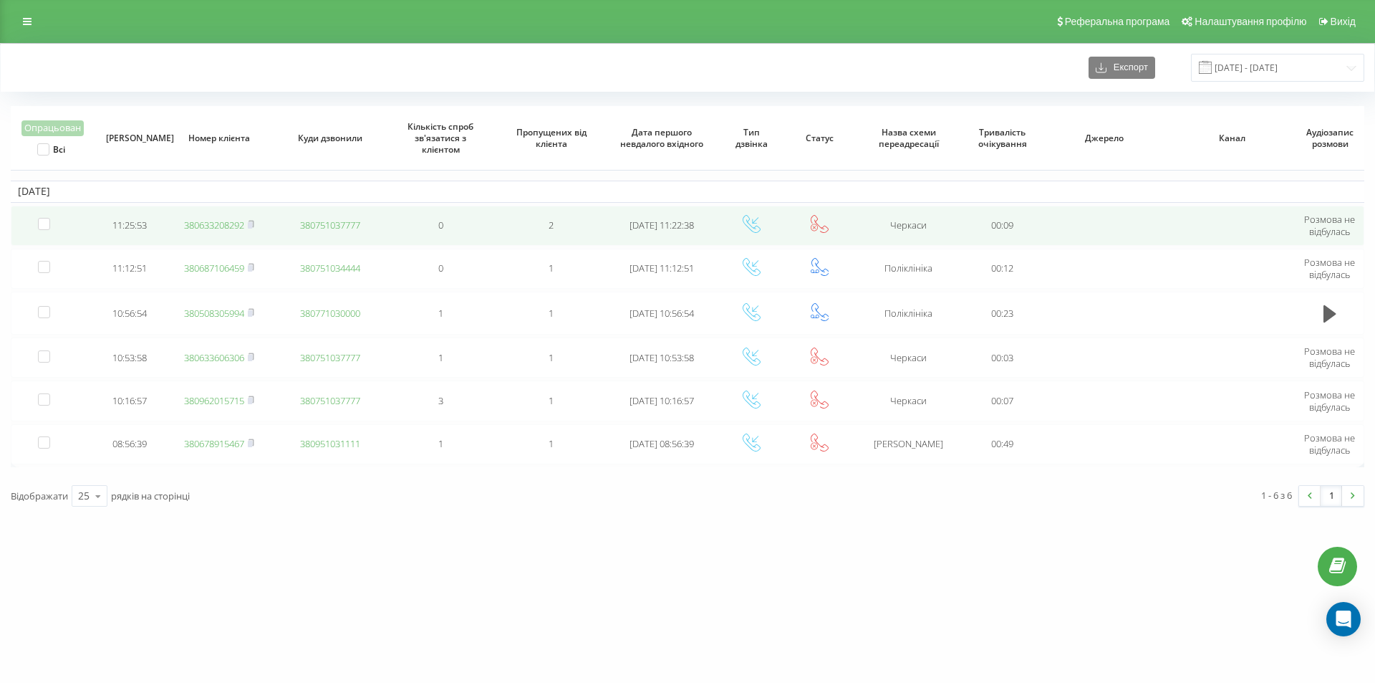
click at [218, 229] on link "380633208292" at bounding box center [214, 224] width 60 height 13
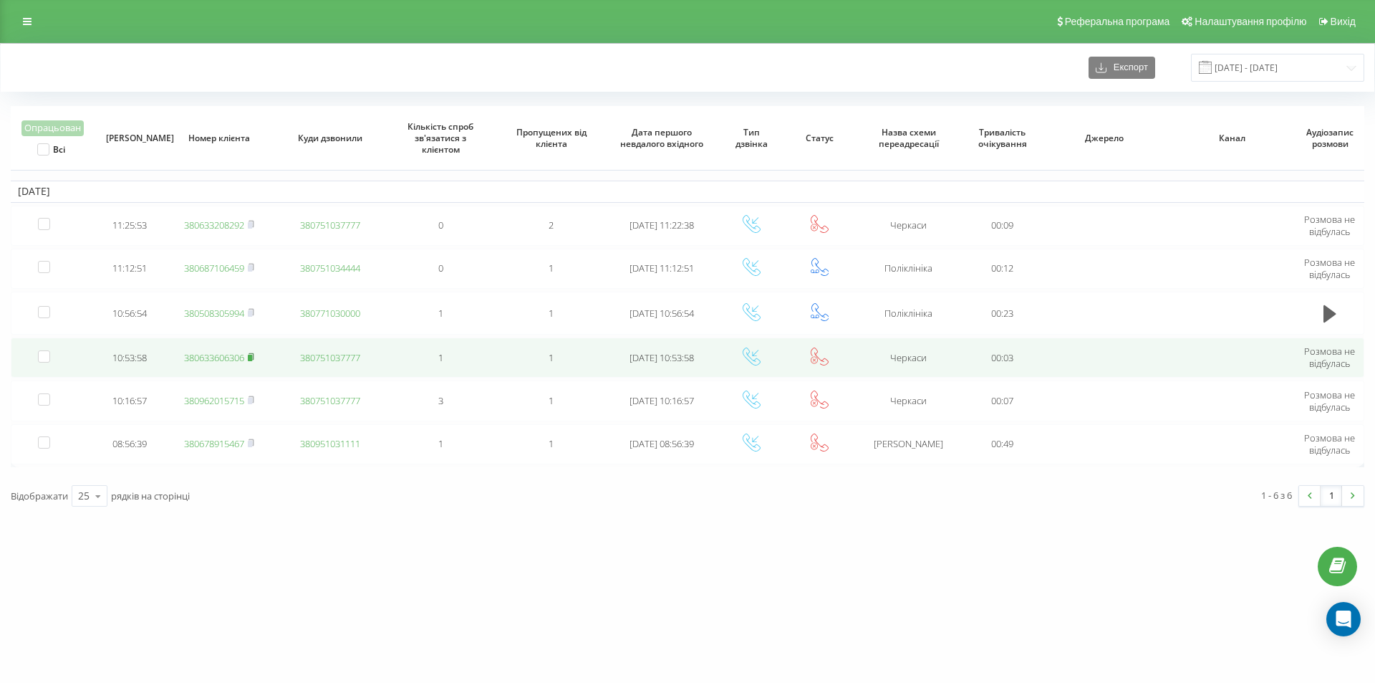
click at [254, 360] on icon at bounding box center [251, 356] width 6 height 9
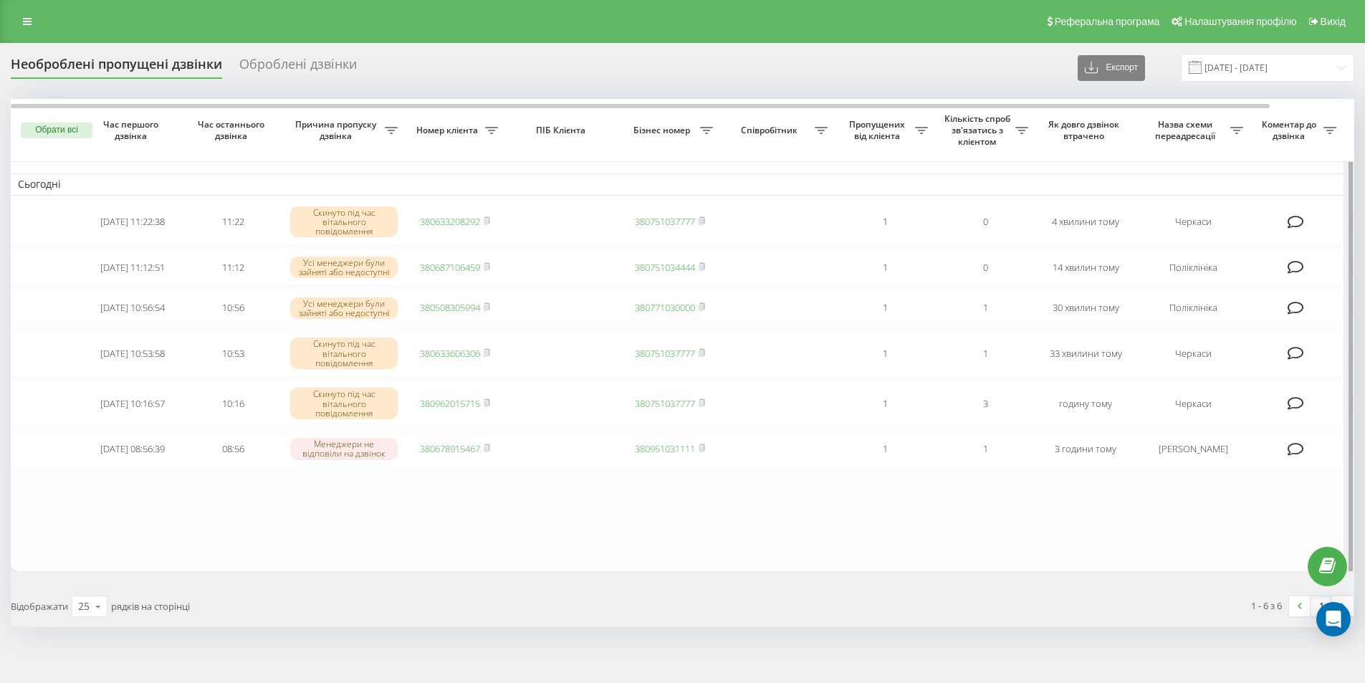
click at [1351, 362] on div at bounding box center [1350, 338] width 4 height 478
click at [1352, 361] on div at bounding box center [1350, 338] width 4 height 478
click at [160, 613] on span "рядків на сторінці" at bounding box center [150, 606] width 79 height 13
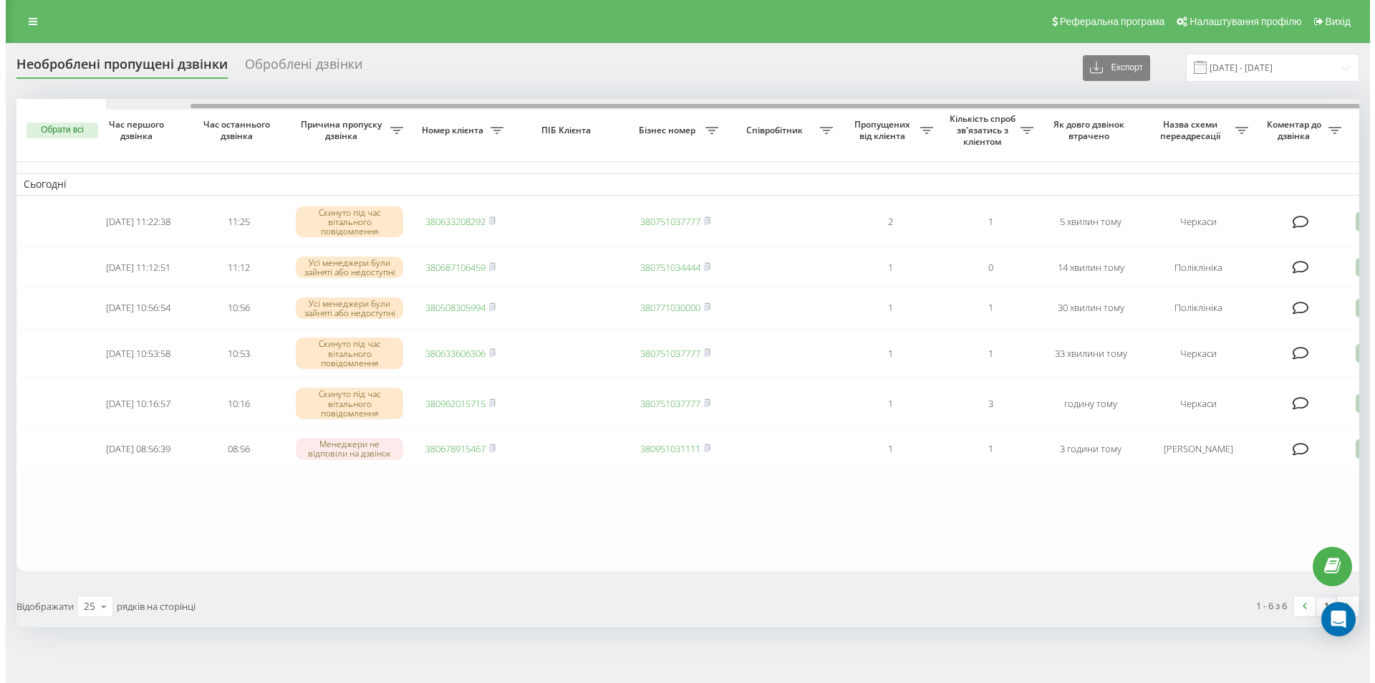
scroll to position [0, 90]
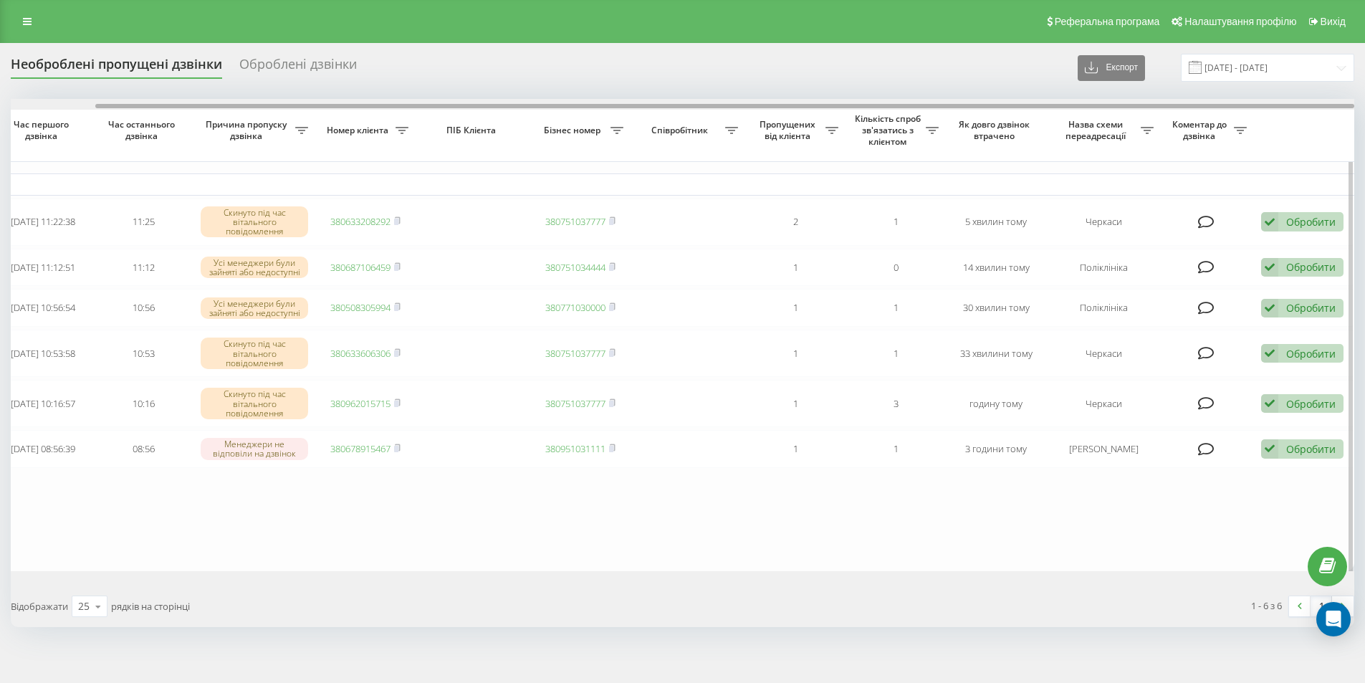
drag, startPoint x: 1036, startPoint y: 106, endPoint x: 1223, endPoint y: 118, distance: 187.4
click at [1209, 112] on div "Обрати всі Час першого дзвінка Час останнього дзвінка Причина пропуску дзвінка …" at bounding box center [682, 334] width 1343 height 471
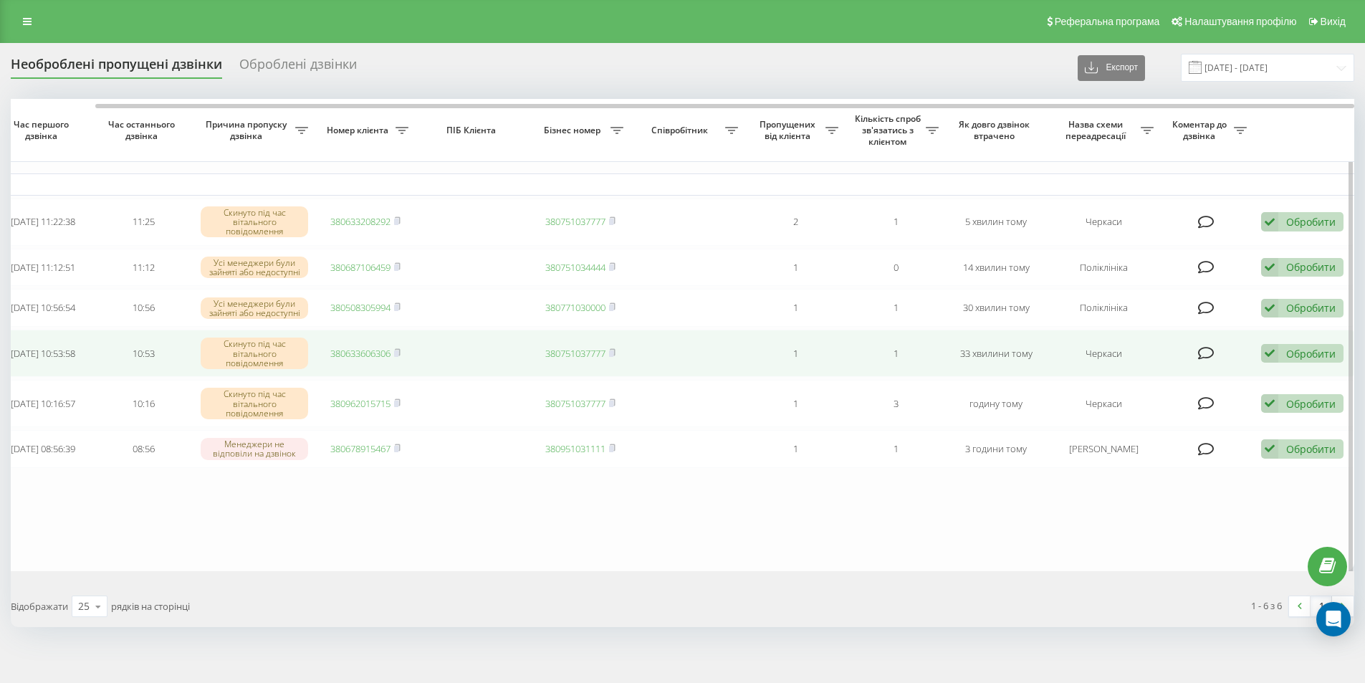
click at [1285, 358] on div "Обробити Не вдалося зв'язатися Зв'язався з клієнтом за допомогою іншого каналу …" at bounding box center [1302, 353] width 82 height 19
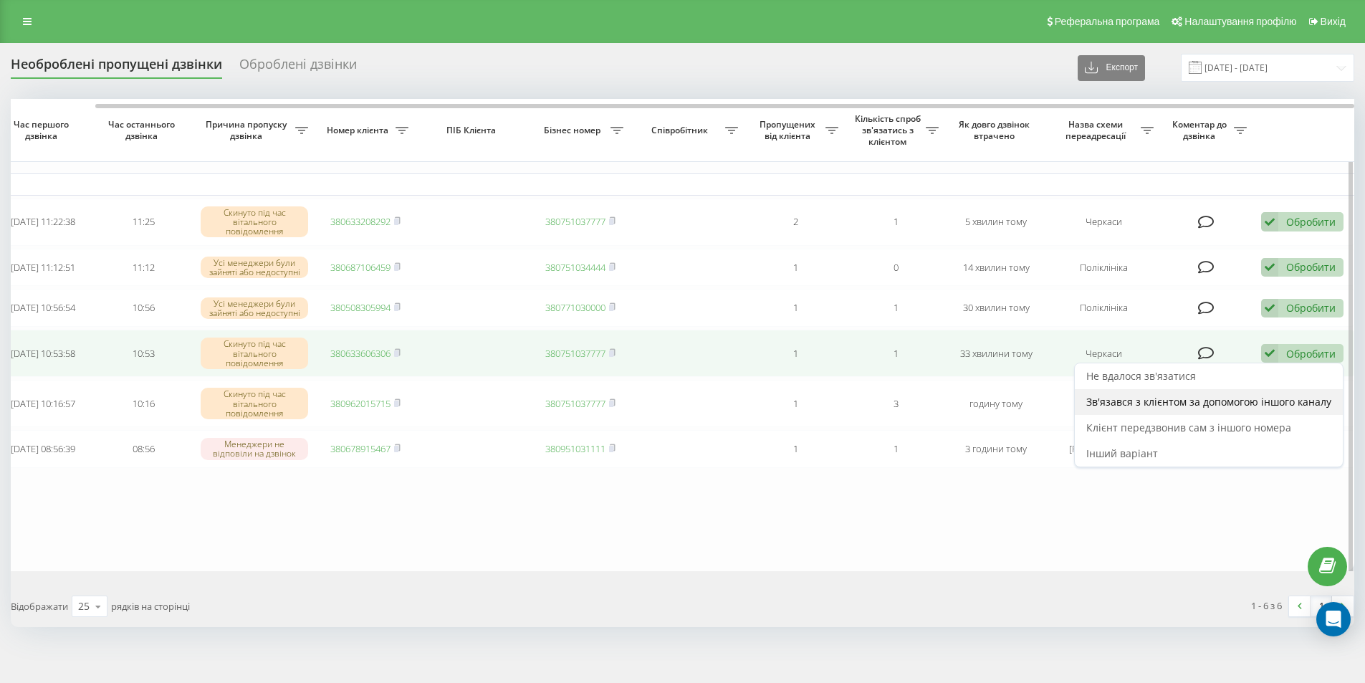
click at [1189, 400] on span "Зв'язався з клієнтом за допомогою іншого каналу" at bounding box center [1208, 402] width 245 height 14
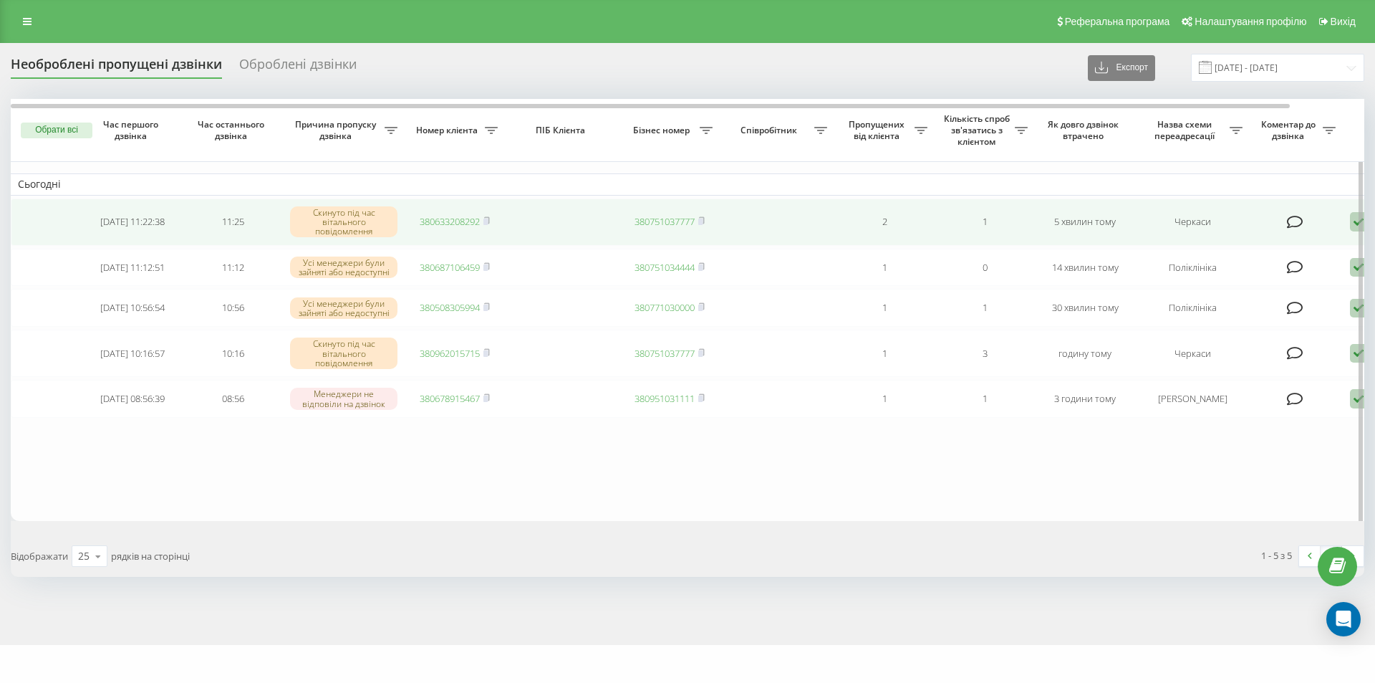
click at [1351, 224] on icon at bounding box center [1358, 221] width 17 height 19
click at [1284, 270] on span "Зв'язався з клієнтом за допомогою іншого каналу" at bounding box center [1298, 271] width 245 height 14
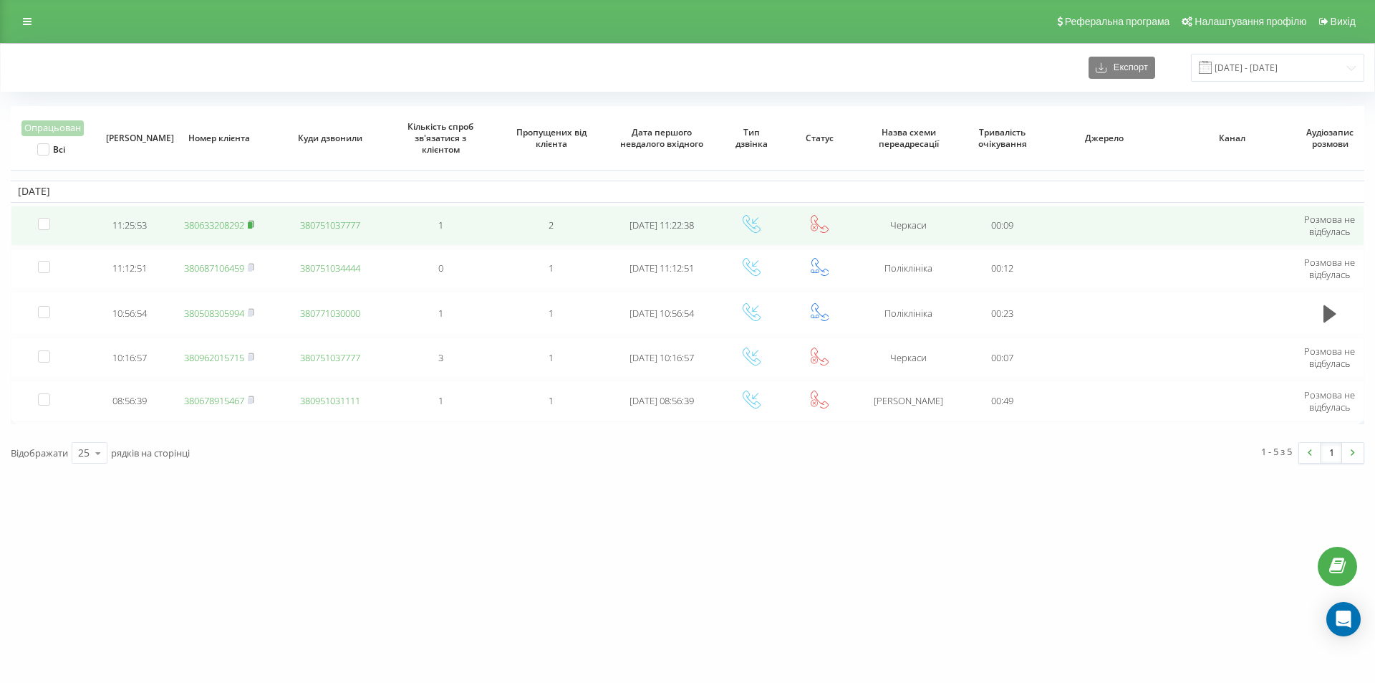
click at [250, 228] on rect at bounding box center [250, 225] width 4 height 6
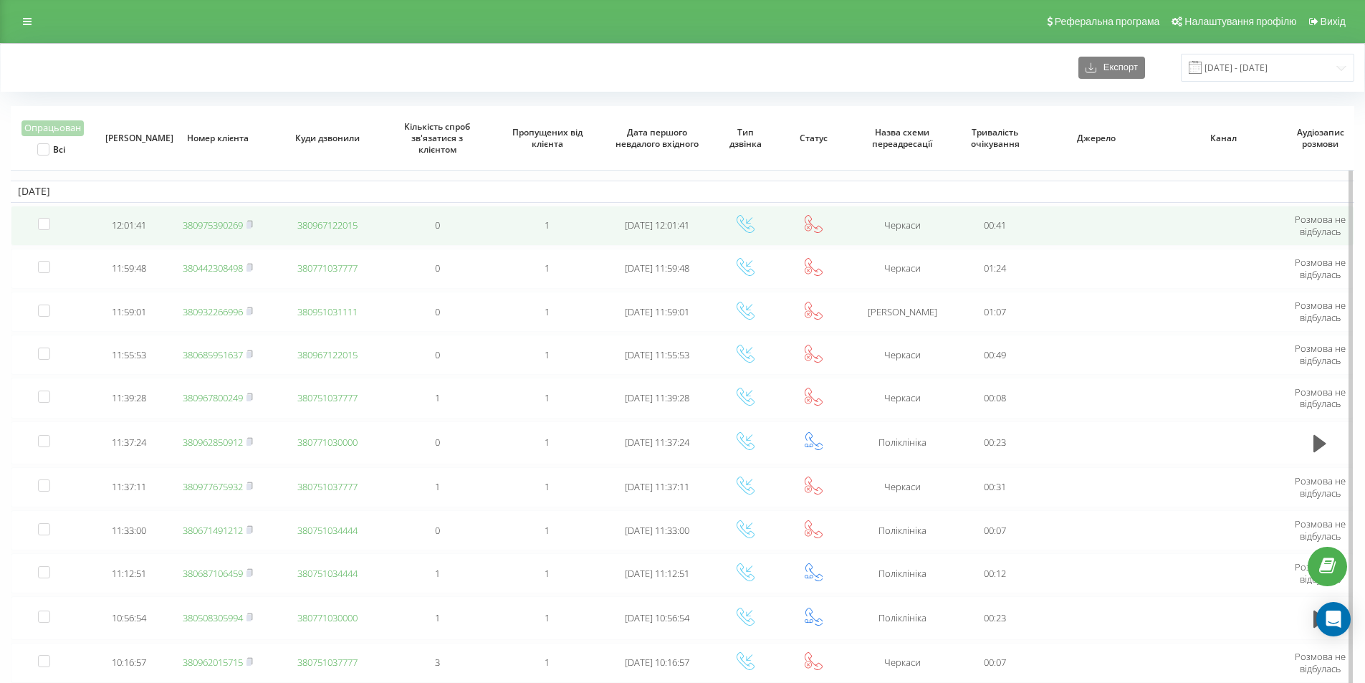
click at [236, 226] on link "380975390269" at bounding box center [213, 224] width 60 height 13
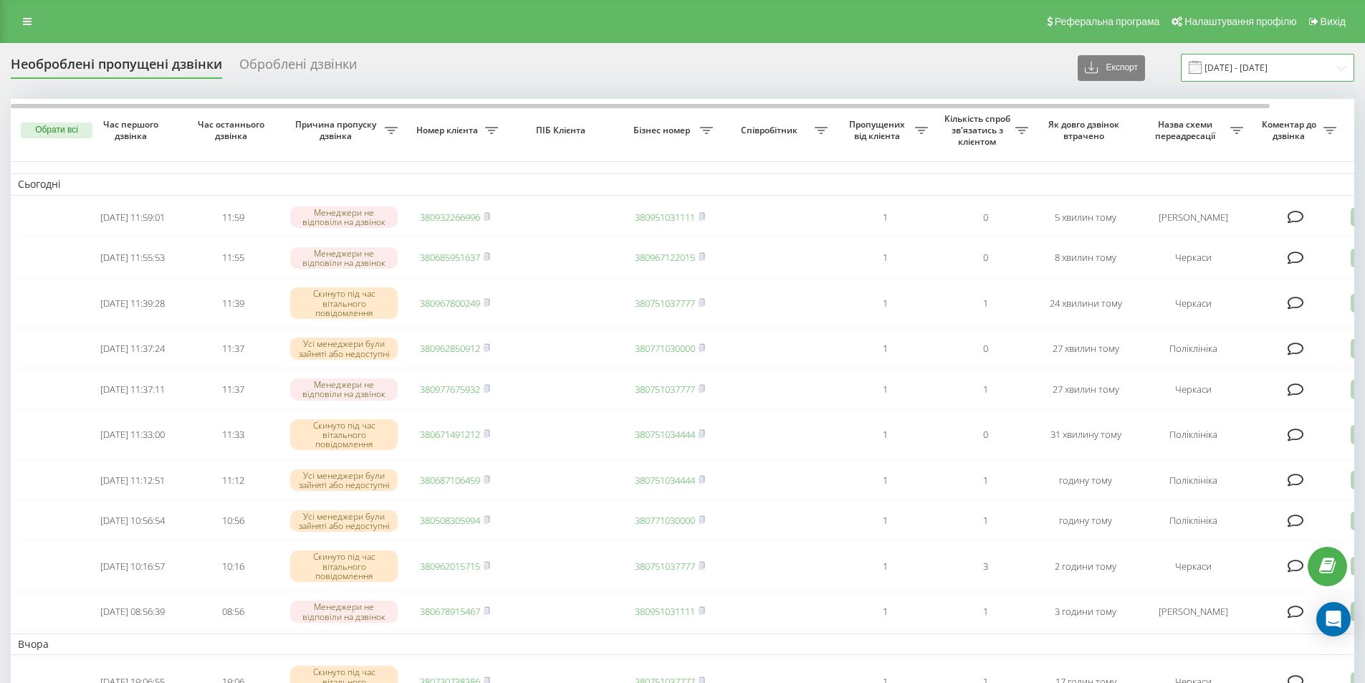
click at [1282, 63] on input "[DATE] - [DATE]" at bounding box center [1267, 68] width 173 height 28
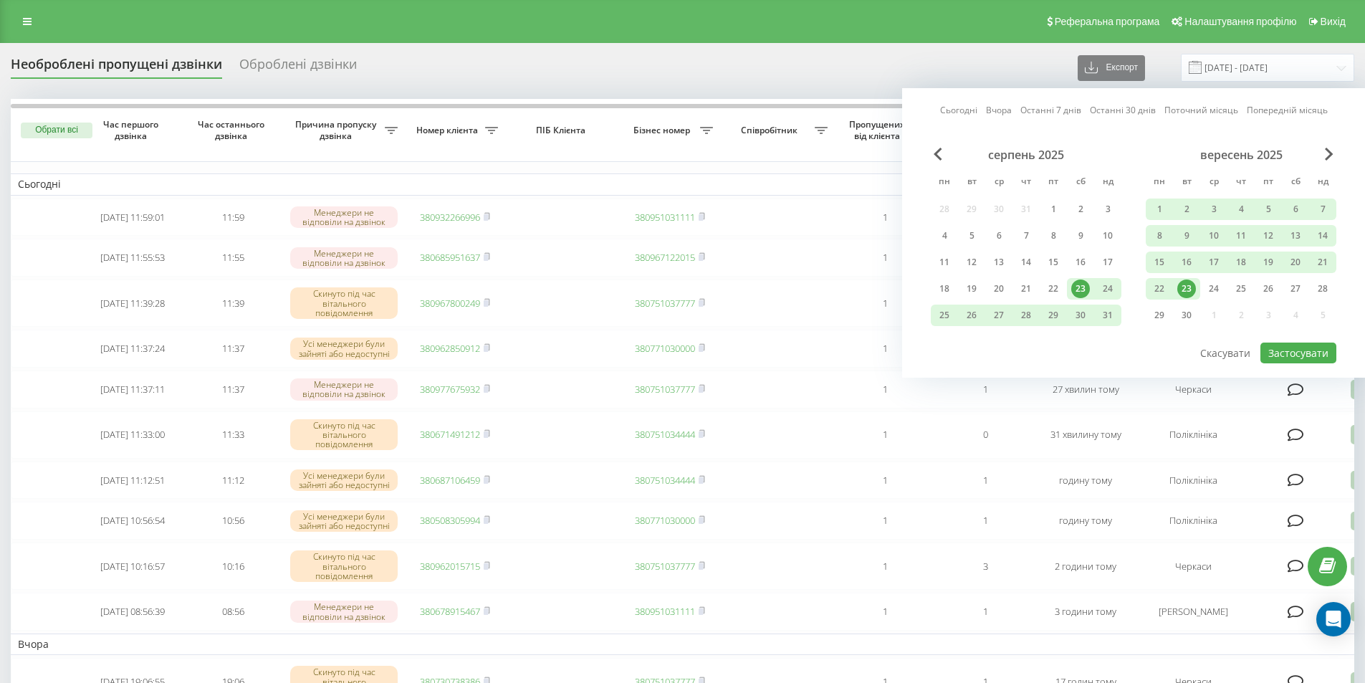
drag, startPoint x: 941, startPoint y: 110, endPoint x: 952, endPoint y: 113, distance: 11.3
click at [942, 110] on div "Сьогодні Вчора Останні 7 днів Останні 30 днів Поточний місяць Попередній місяць…" at bounding box center [1133, 232] width 463 height 289
click at [959, 117] on link "Сьогодні" at bounding box center [958, 110] width 37 height 14
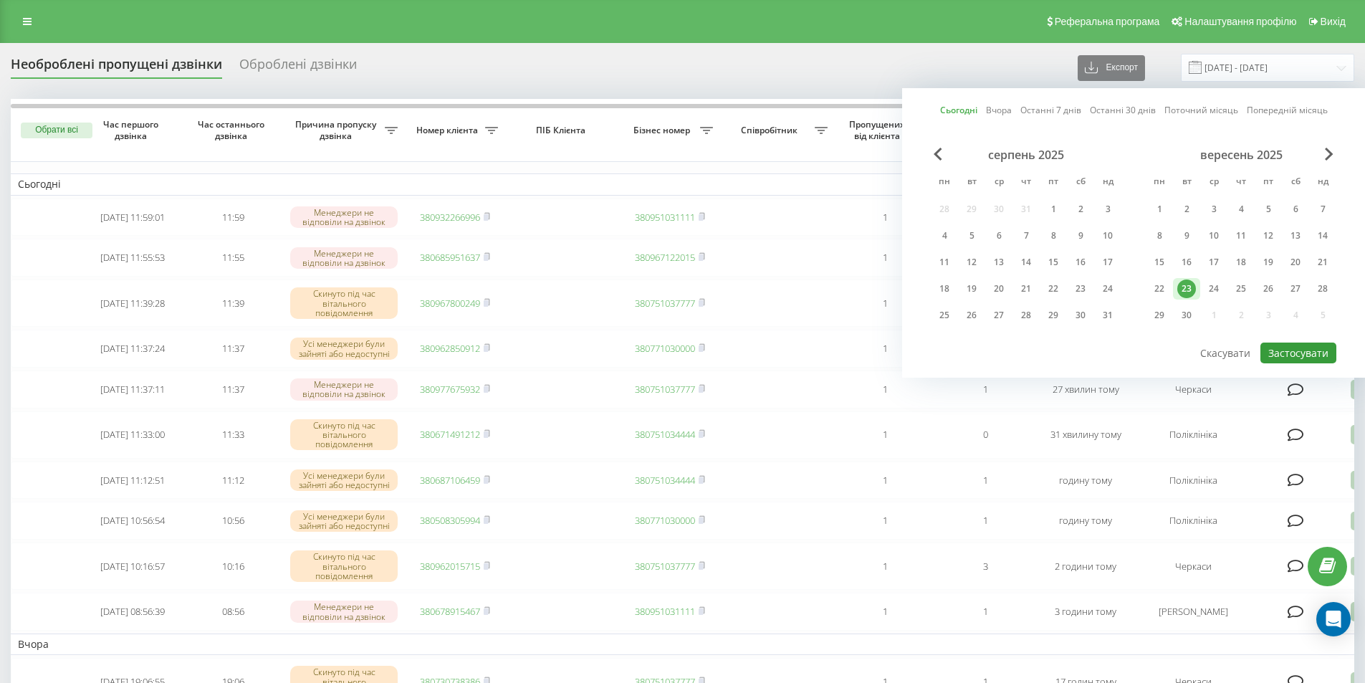
click at [1264, 350] on button "Застосувати" at bounding box center [1298, 352] width 76 height 21
type input "[DATE] - [DATE]"
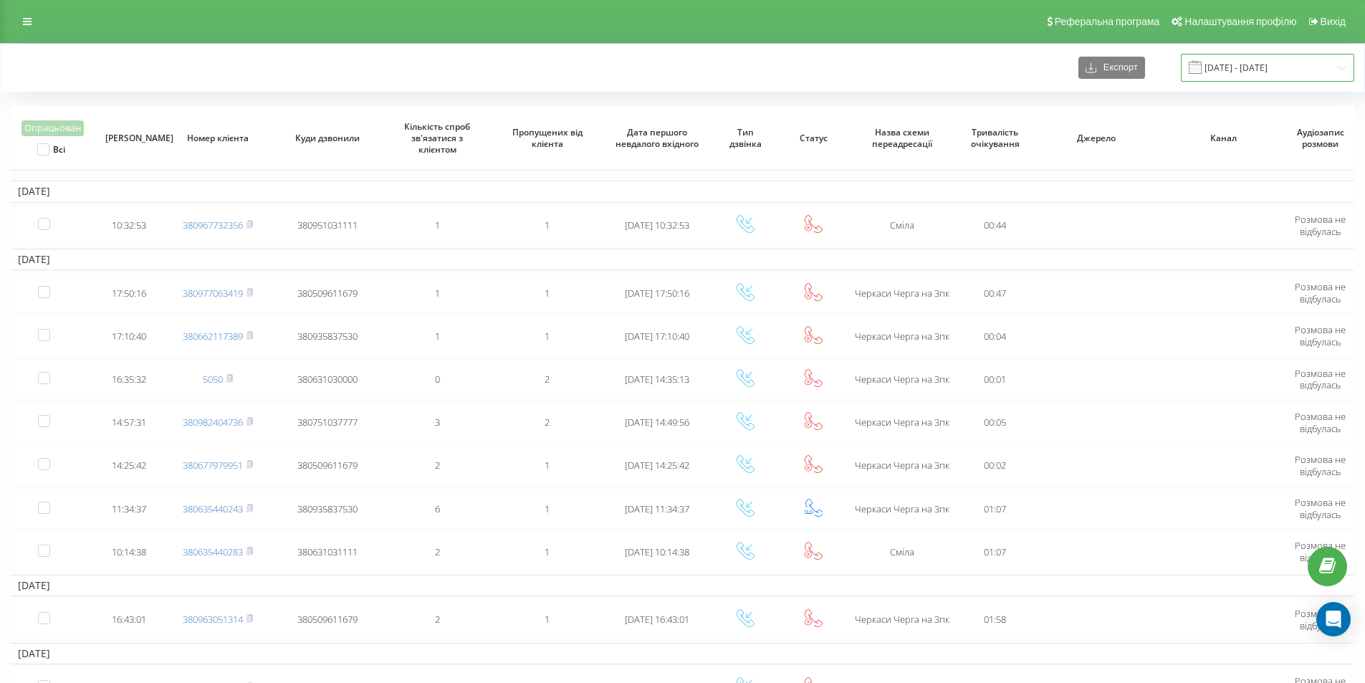
click at [1276, 68] on input "06.10.2024 - 06.11.2024" at bounding box center [1267, 68] width 173 height 28
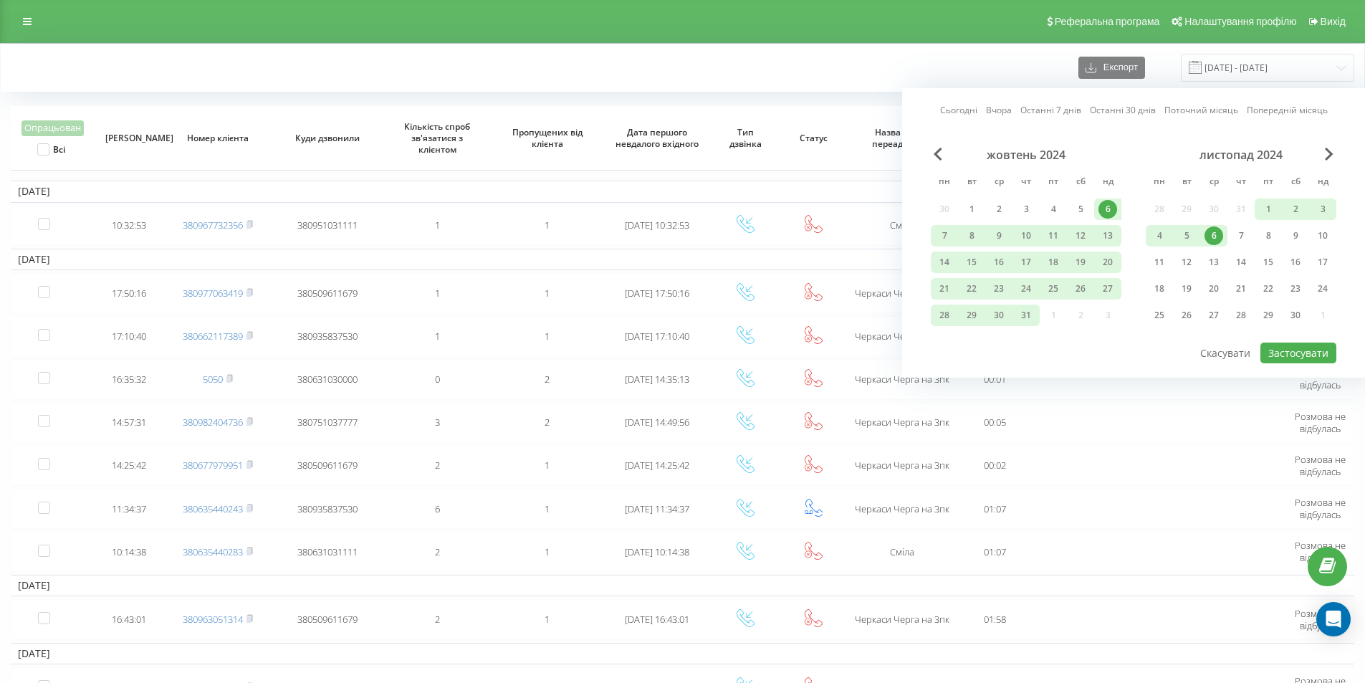
click at [959, 107] on link "Сьогодні" at bounding box center [958, 110] width 37 height 14
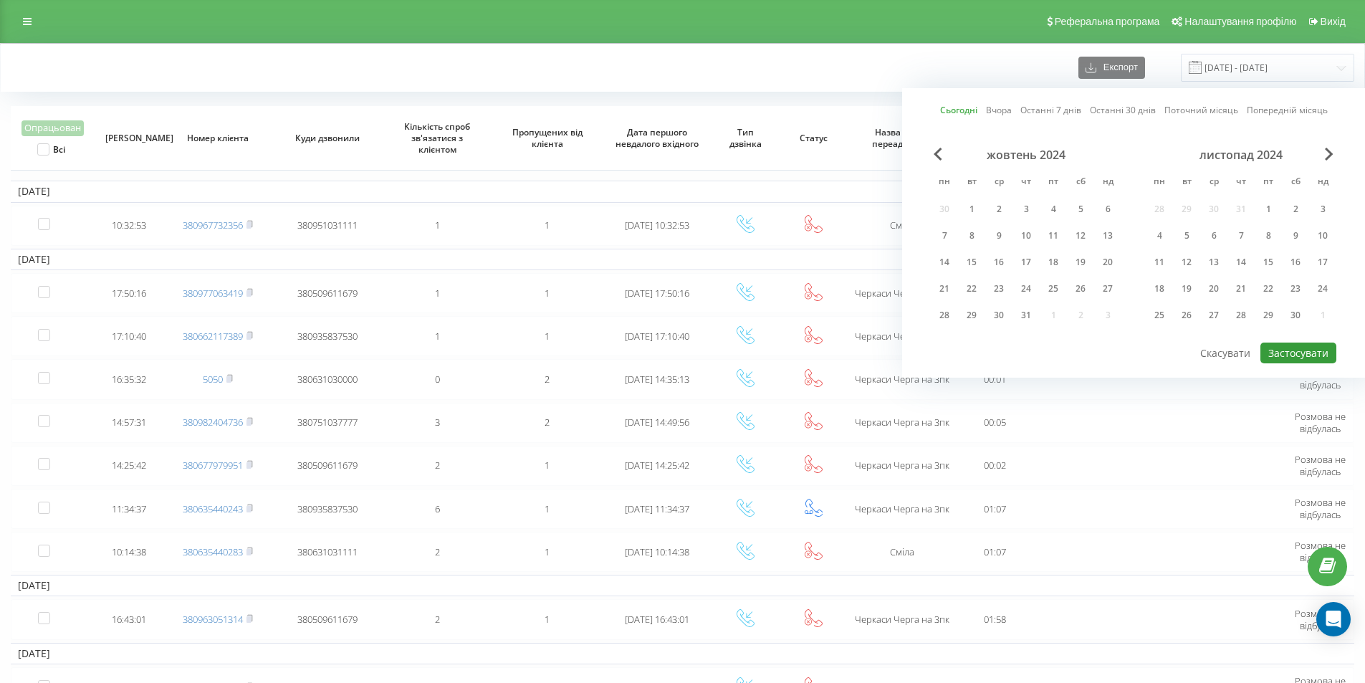
click at [1294, 355] on button "Застосувати" at bounding box center [1298, 352] width 76 height 21
type input "[DATE] - [DATE]"
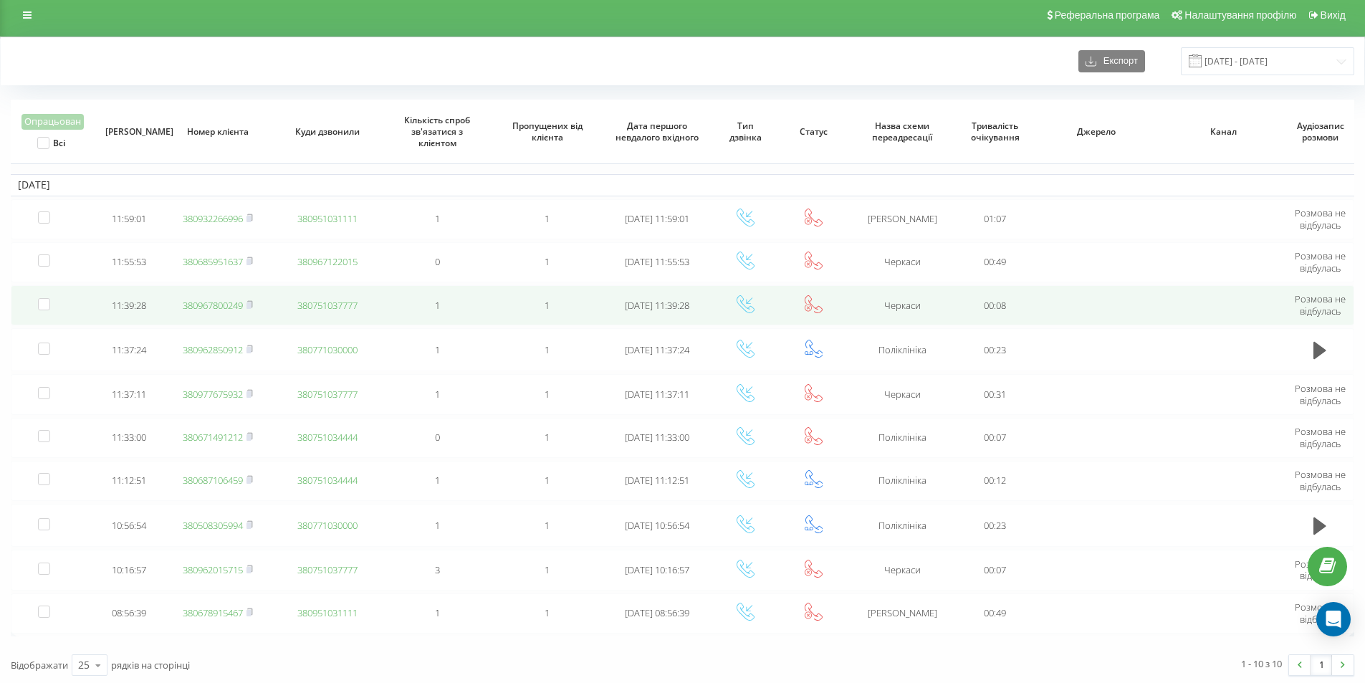
scroll to position [10, 0]
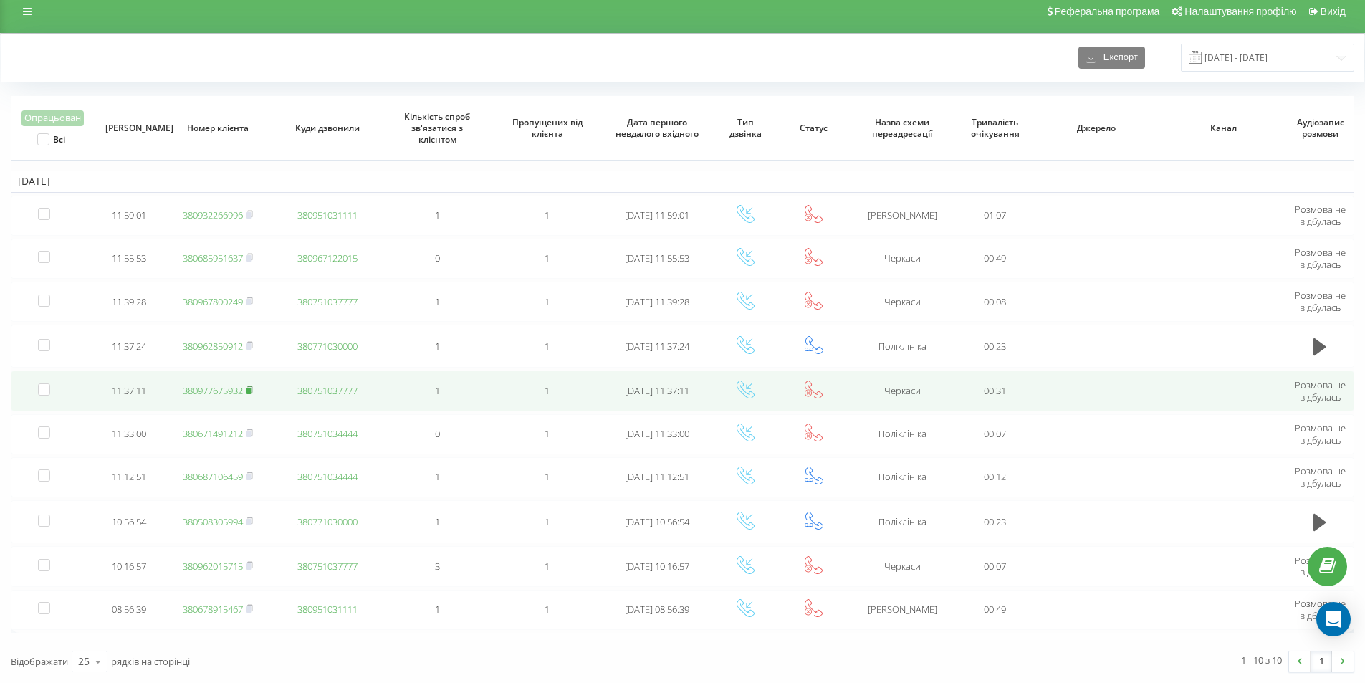
click at [251, 392] on rect at bounding box center [248, 391] width 4 height 6
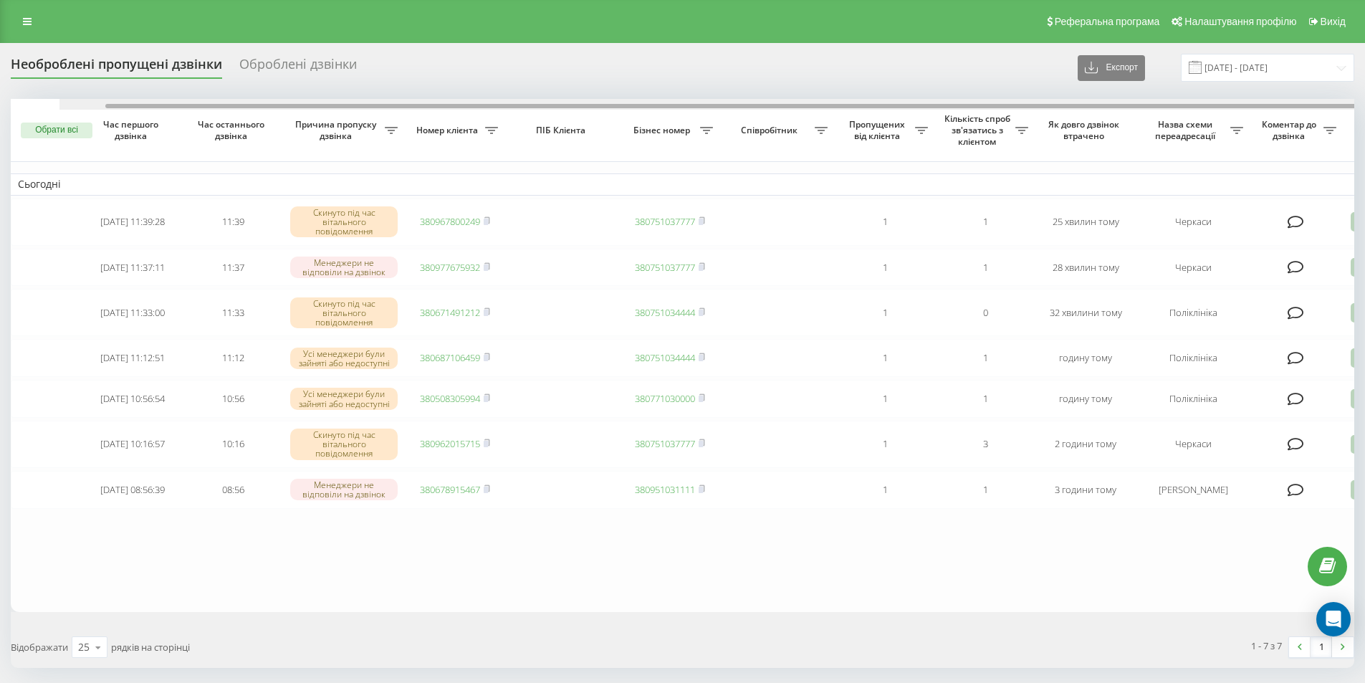
scroll to position [0, 90]
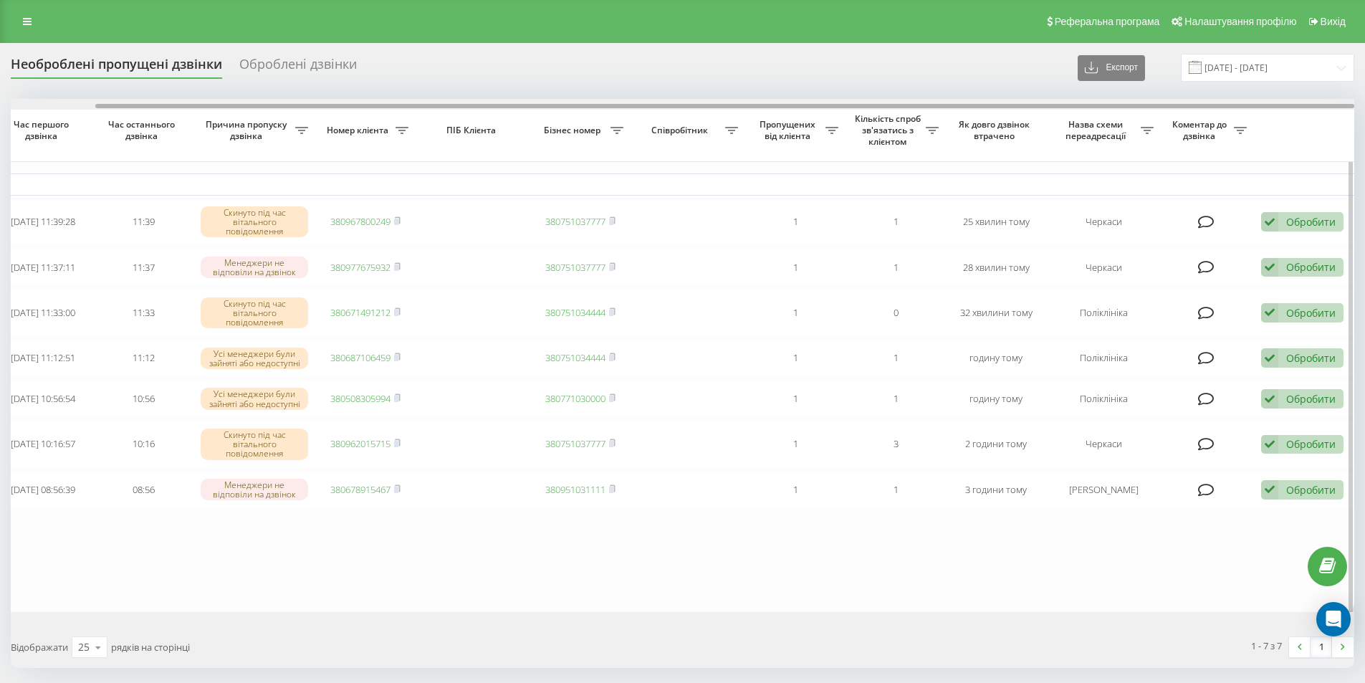
drag, startPoint x: 1017, startPoint y: 106, endPoint x: 1168, endPoint y: 107, distance: 151.2
click at [1168, 107] on div at bounding box center [724, 106] width 1259 height 4
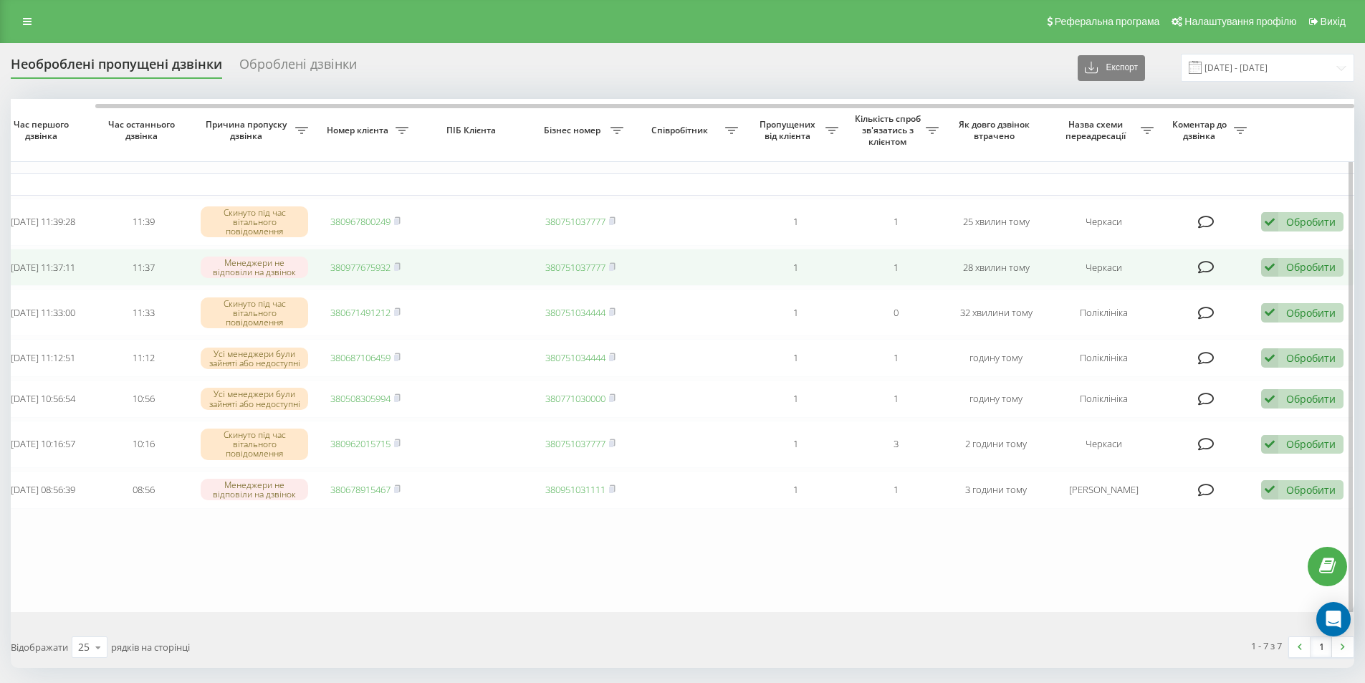
click at [1311, 274] on div "Обробити" at bounding box center [1310, 267] width 49 height 14
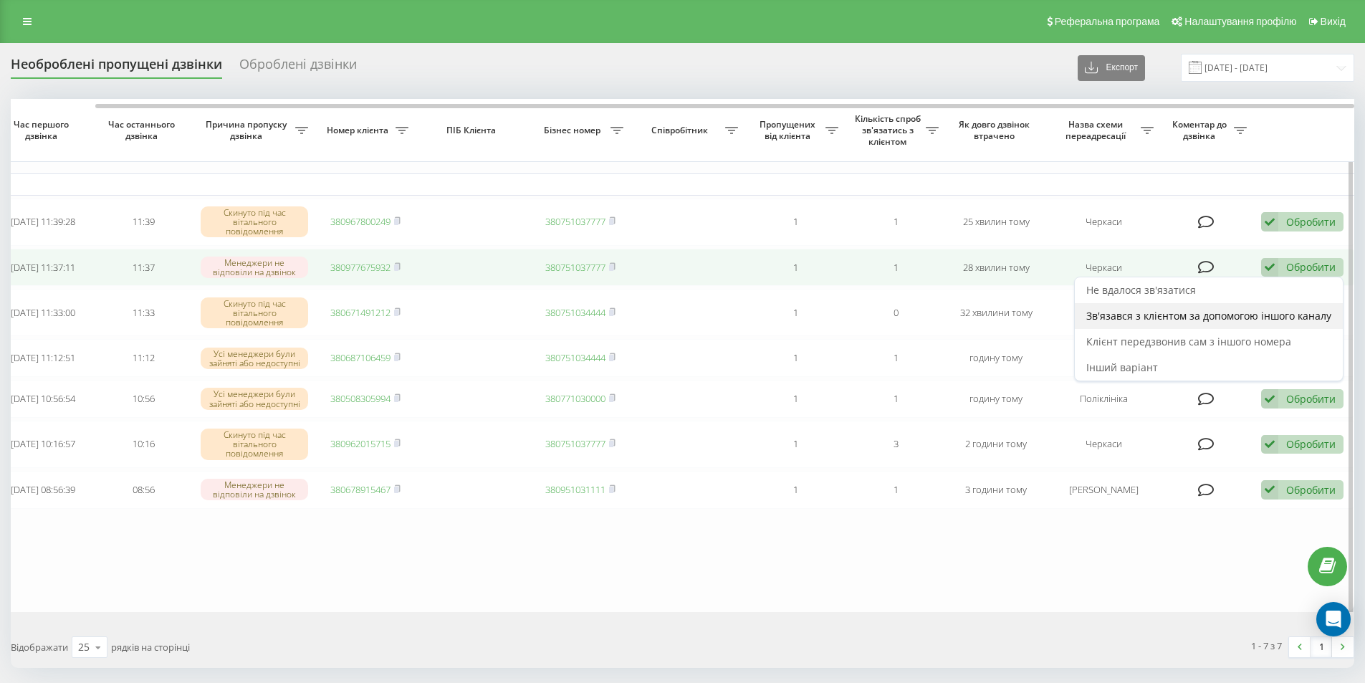
click at [1179, 316] on span "Зв'язався з клієнтом за допомогою іншого каналу" at bounding box center [1208, 316] width 245 height 14
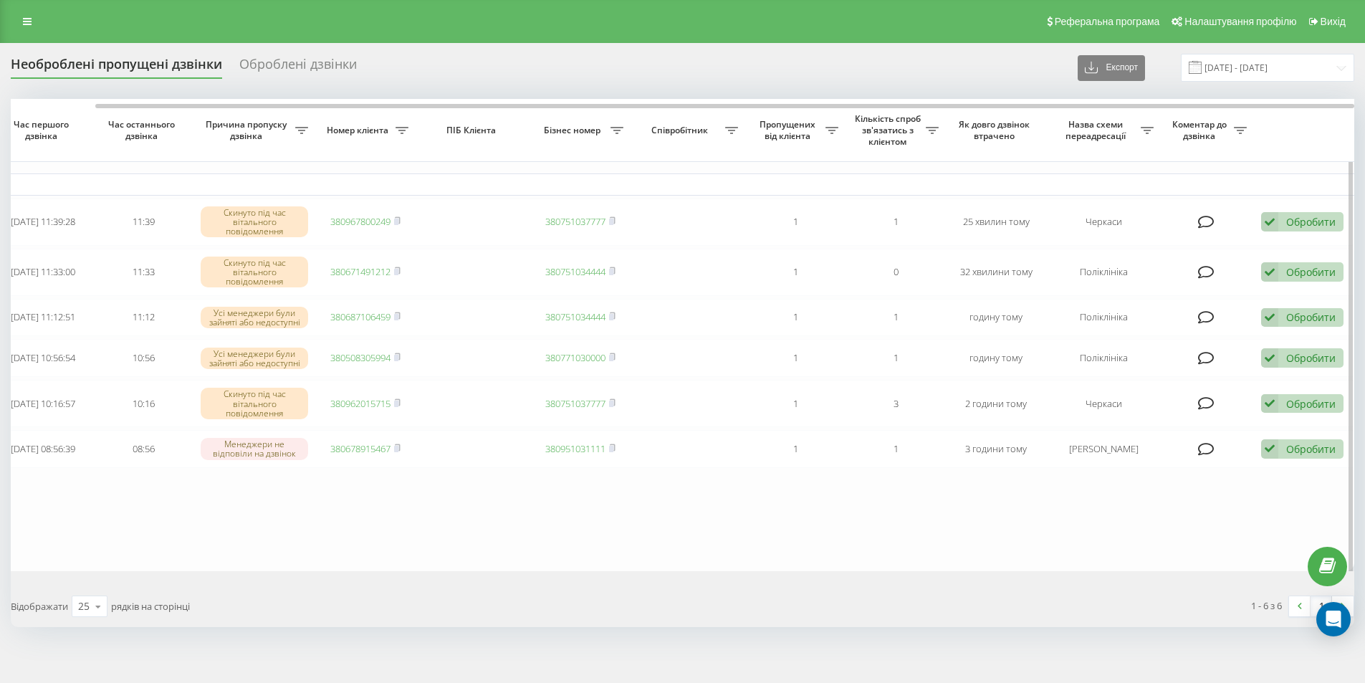
drag, startPoint x: 942, startPoint y: 102, endPoint x: 1046, endPoint y: 110, distance: 104.2
click at [1044, 110] on div "Обрати всі Час першого дзвінка Час останнього дзвінка Причина пропуску дзвінка …" at bounding box center [682, 334] width 1343 height 471
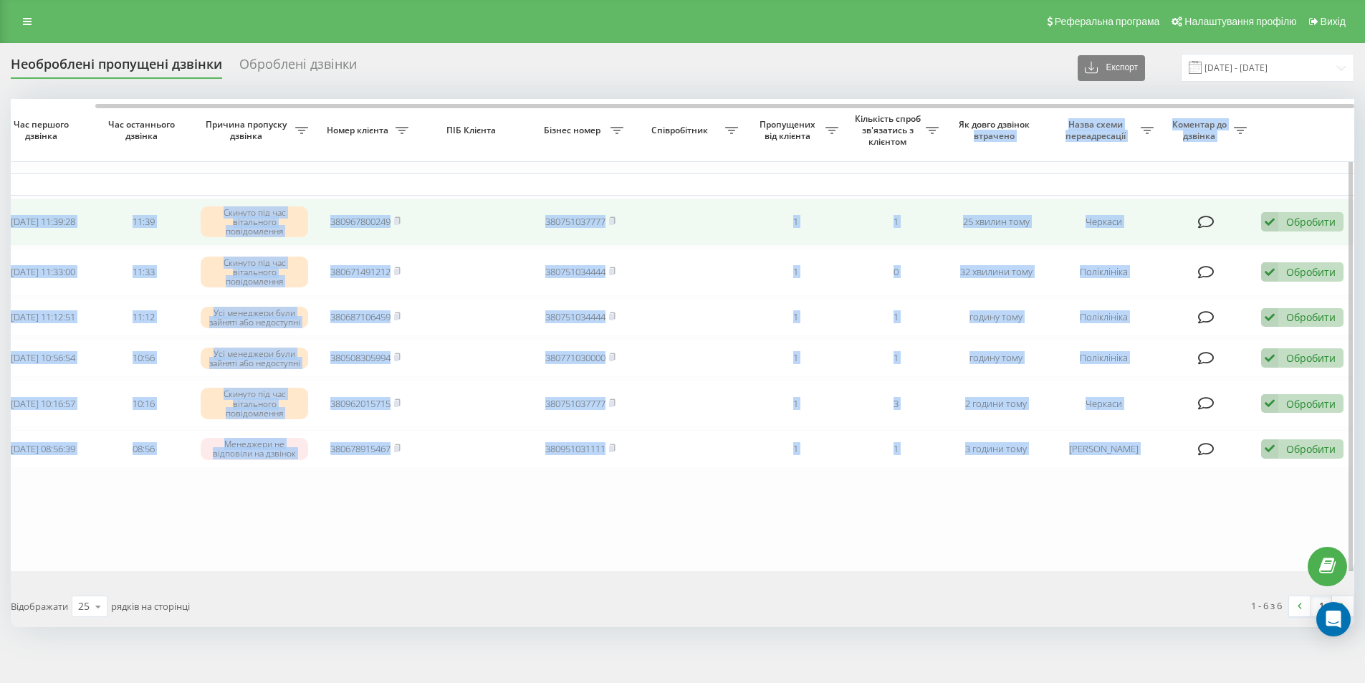
click at [1302, 222] on div "Обробити" at bounding box center [1310, 222] width 49 height 14
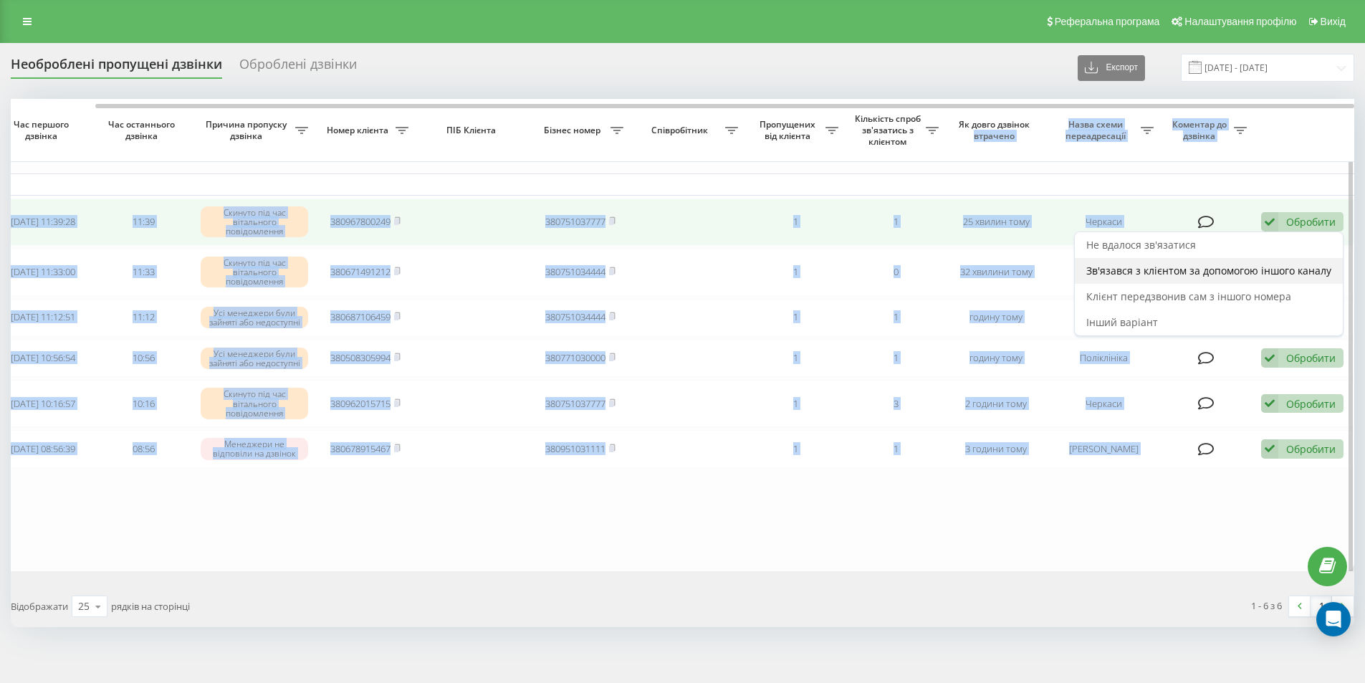
click at [1264, 262] on div "Зв'язався з клієнтом за допомогою іншого каналу" at bounding box center [1209, 271] width 268 height 26
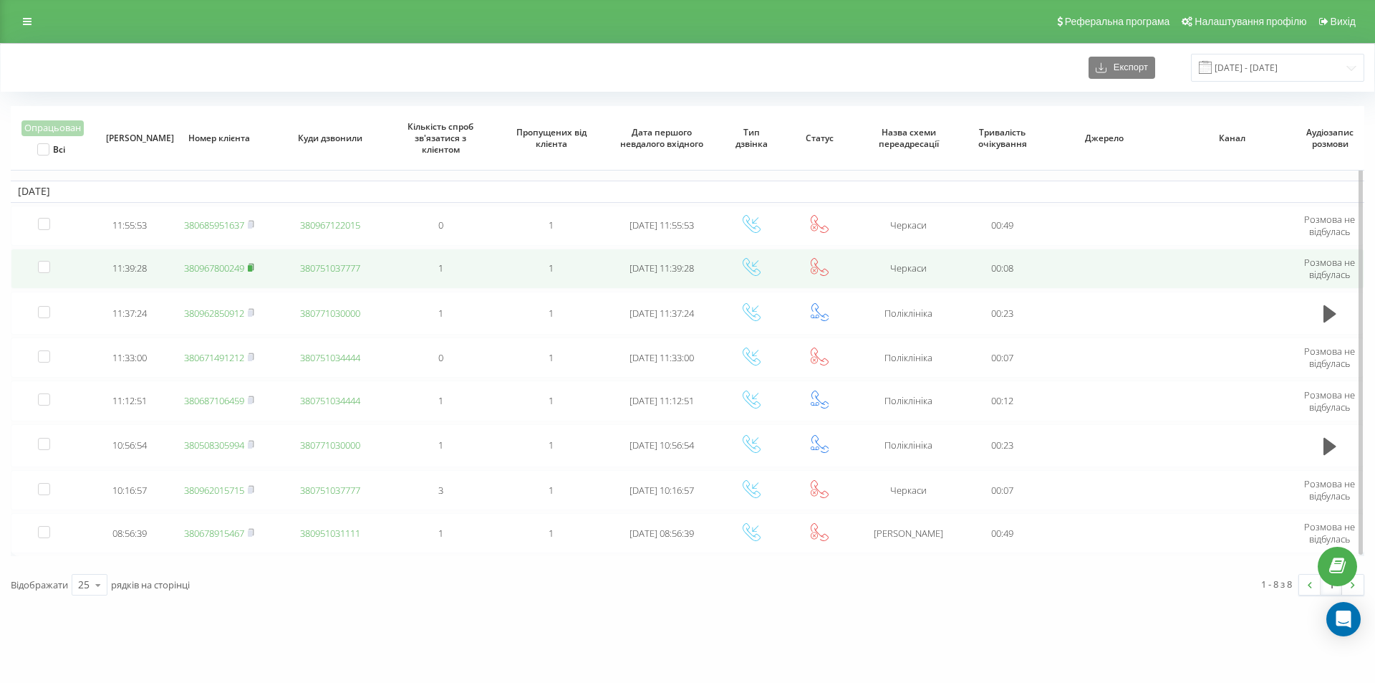
click at [252, 268] on rect at bounding box center [250, 268] width 4 height 6
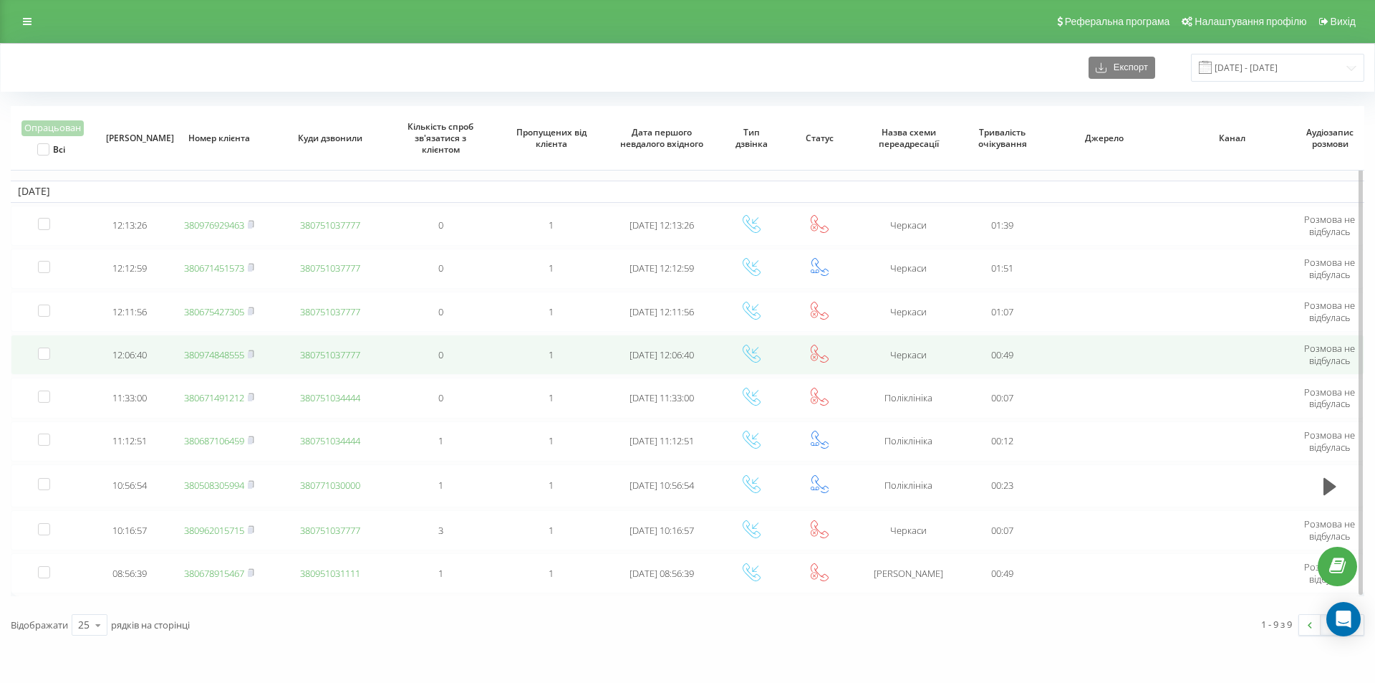
drag, startPoint x: 226, startPoint y: 352, endPoint x: 224, endPoint y: 344, distance: 8.2
click at [226, 352] on link "380974848555" at bounding box center [214, 354] width 60 height 13
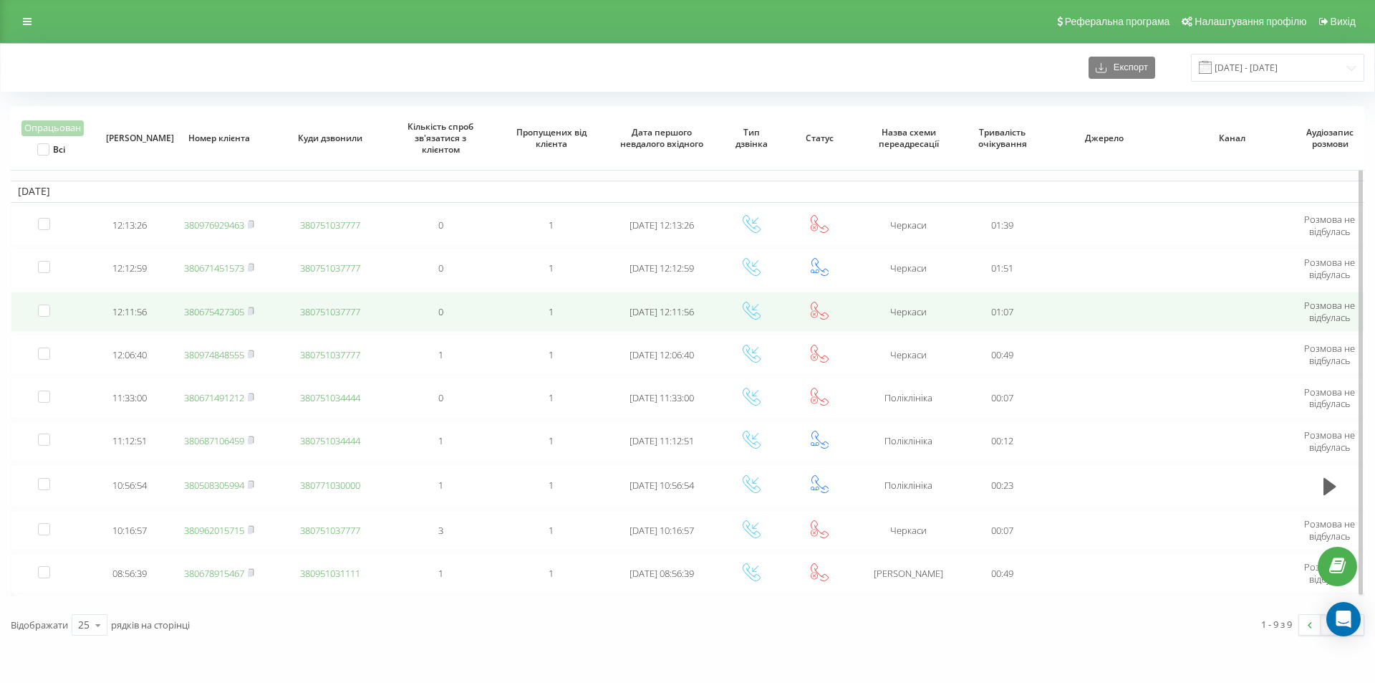
click at [229, 312] on link "380675427305" at bounding box center [214, 311] width 60 height 13
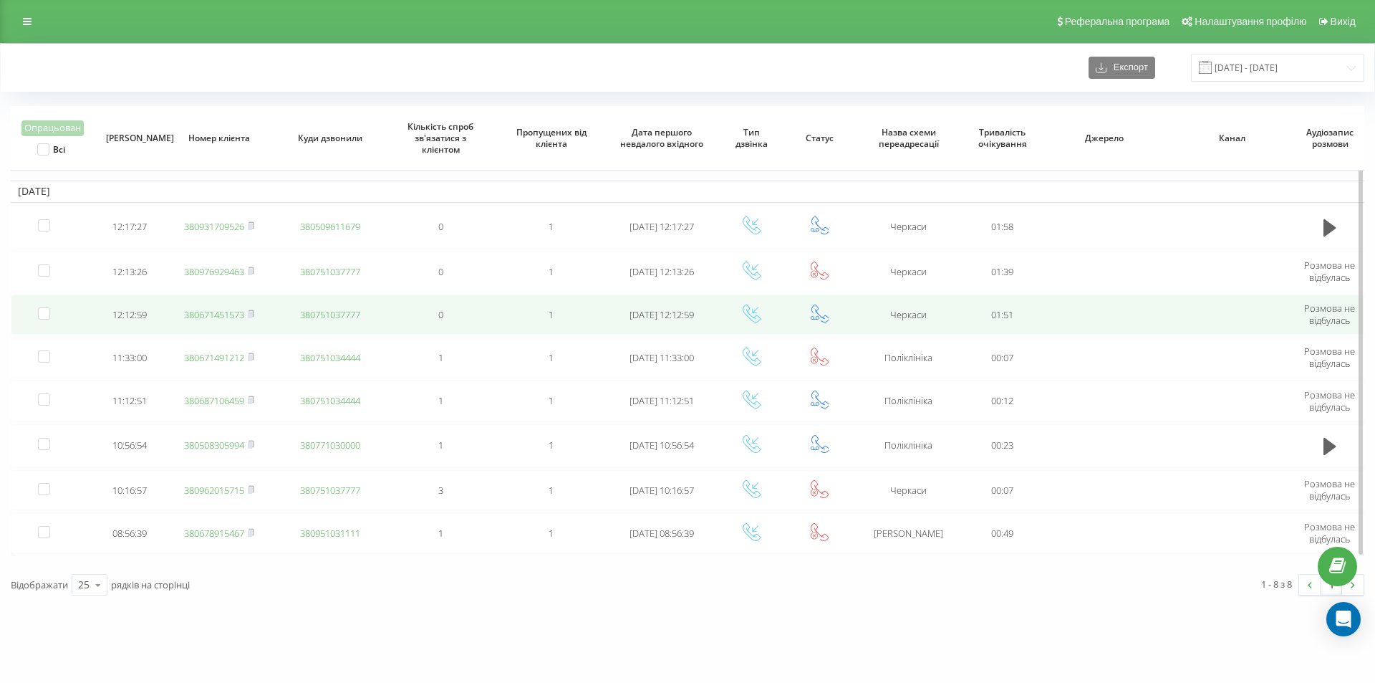
drag, startPoint x: 221, startPoint y: 314, endPoint x: 218, endPoint y: 304, distance: 10.4
click at [221, 314] on link "380671451573" at bounding box center [214, 314] width 60 height 13
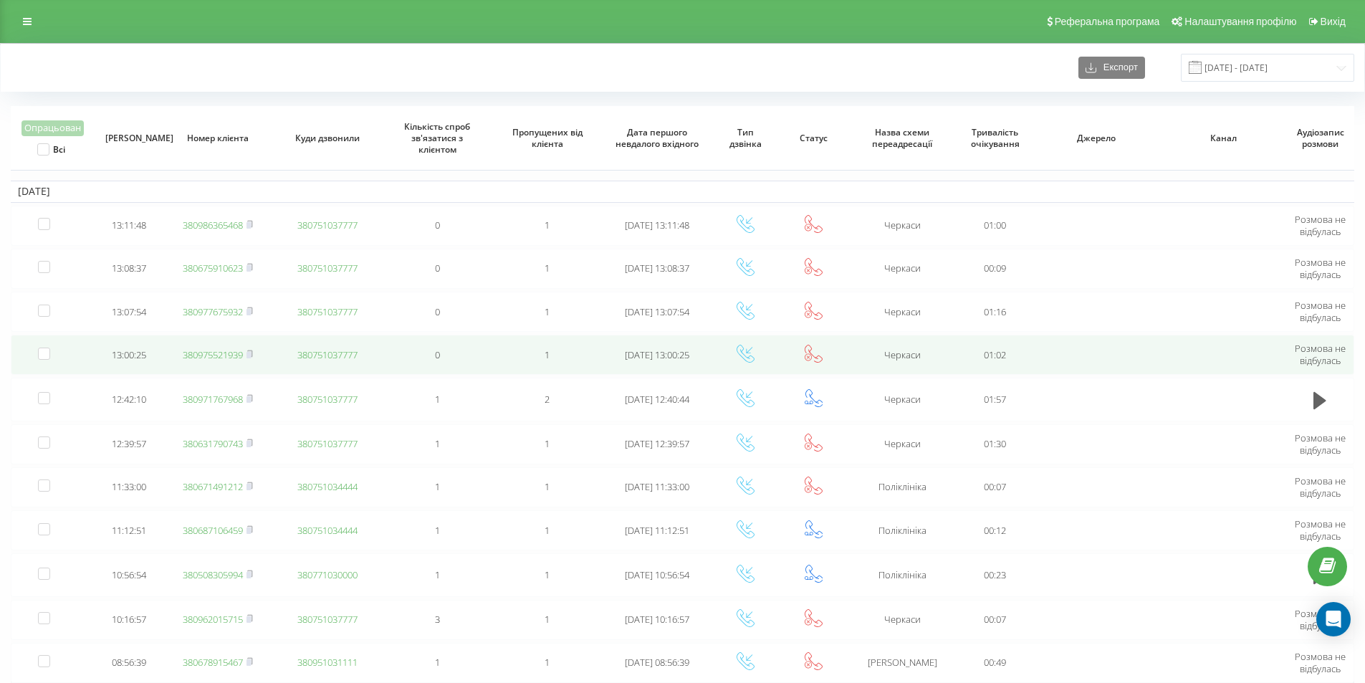
click at [239, 356] on link "380975521939" at bounding box center [213, 354] width 60 height 13
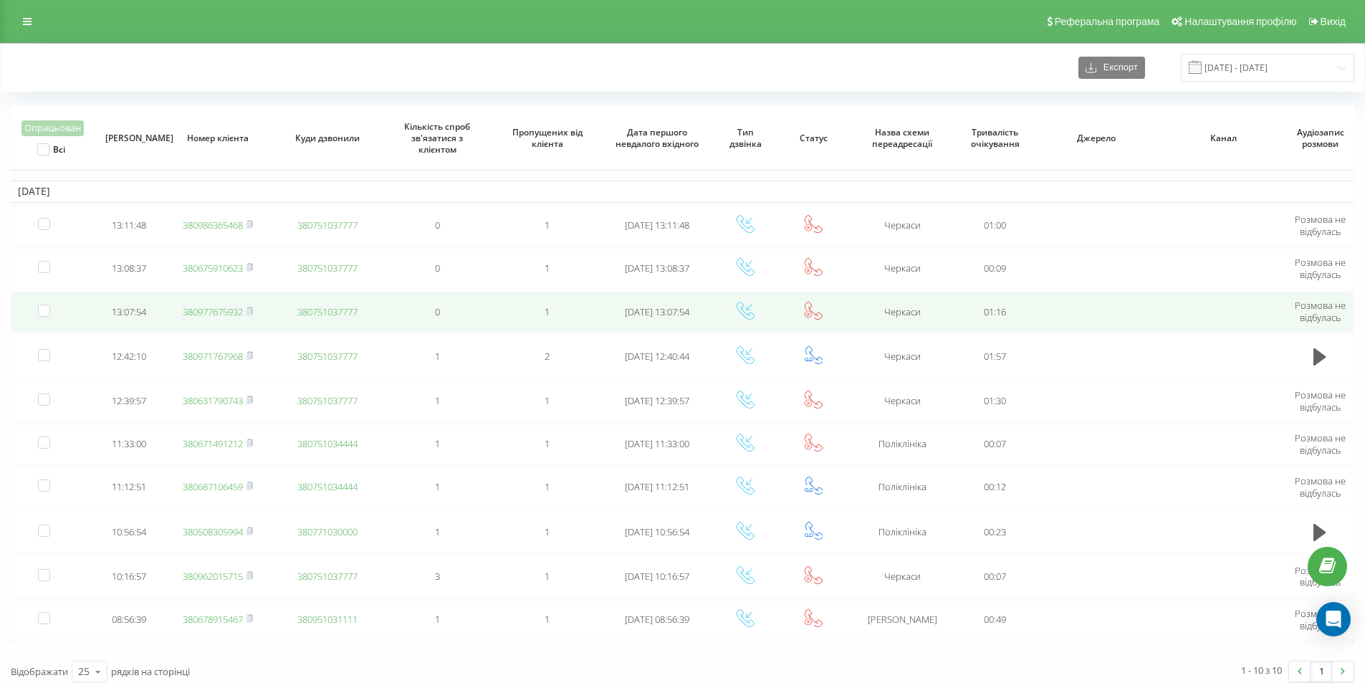
drag, startPoint x: 208, startPoint y: 311, endPoint x: 207, endPoint y: 302, distance: 9.3
click at [208, 311] on link "380977675932" at bounding box center [213, 311] width 60 height 13
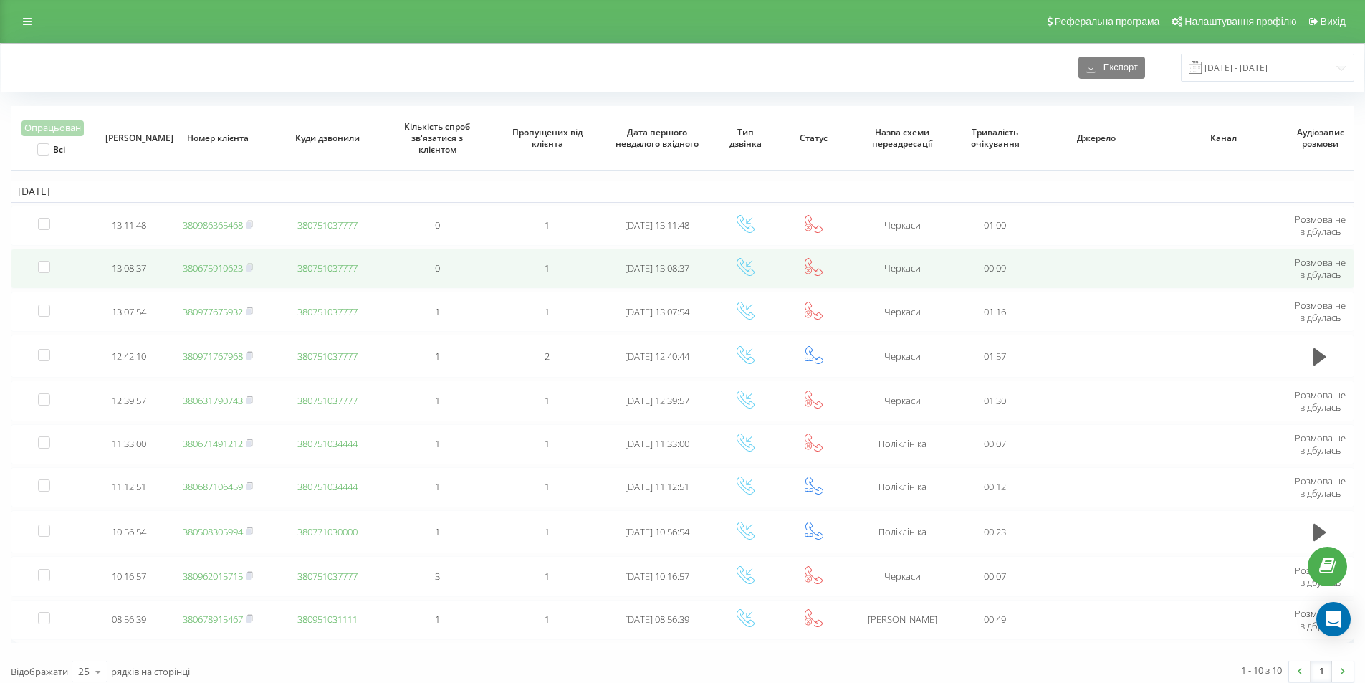
click at [221, 265] on link "380675910623" at bounding box center [213, 267] width 60 height 13
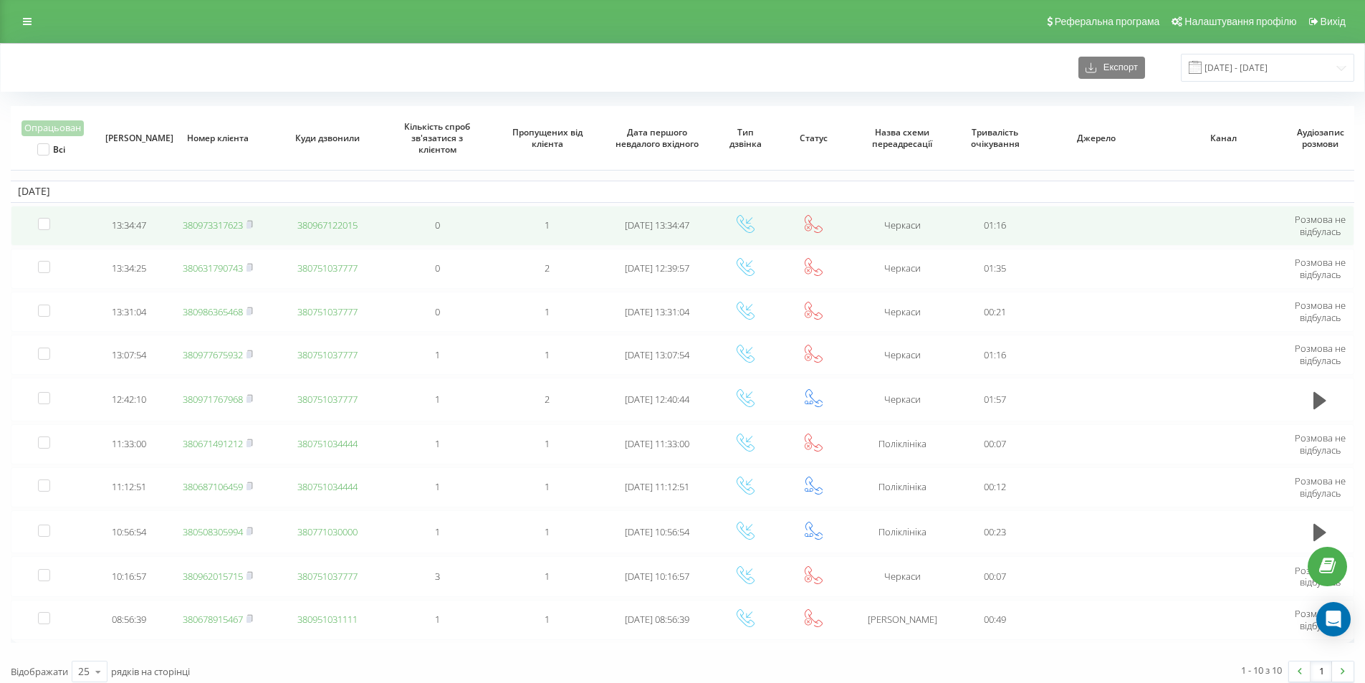
click at [219, 228] on link "380973317623" at bounding box center [213, 224] width 60 height 13
